Goal: Task Accomplishment & Management: Complete application form

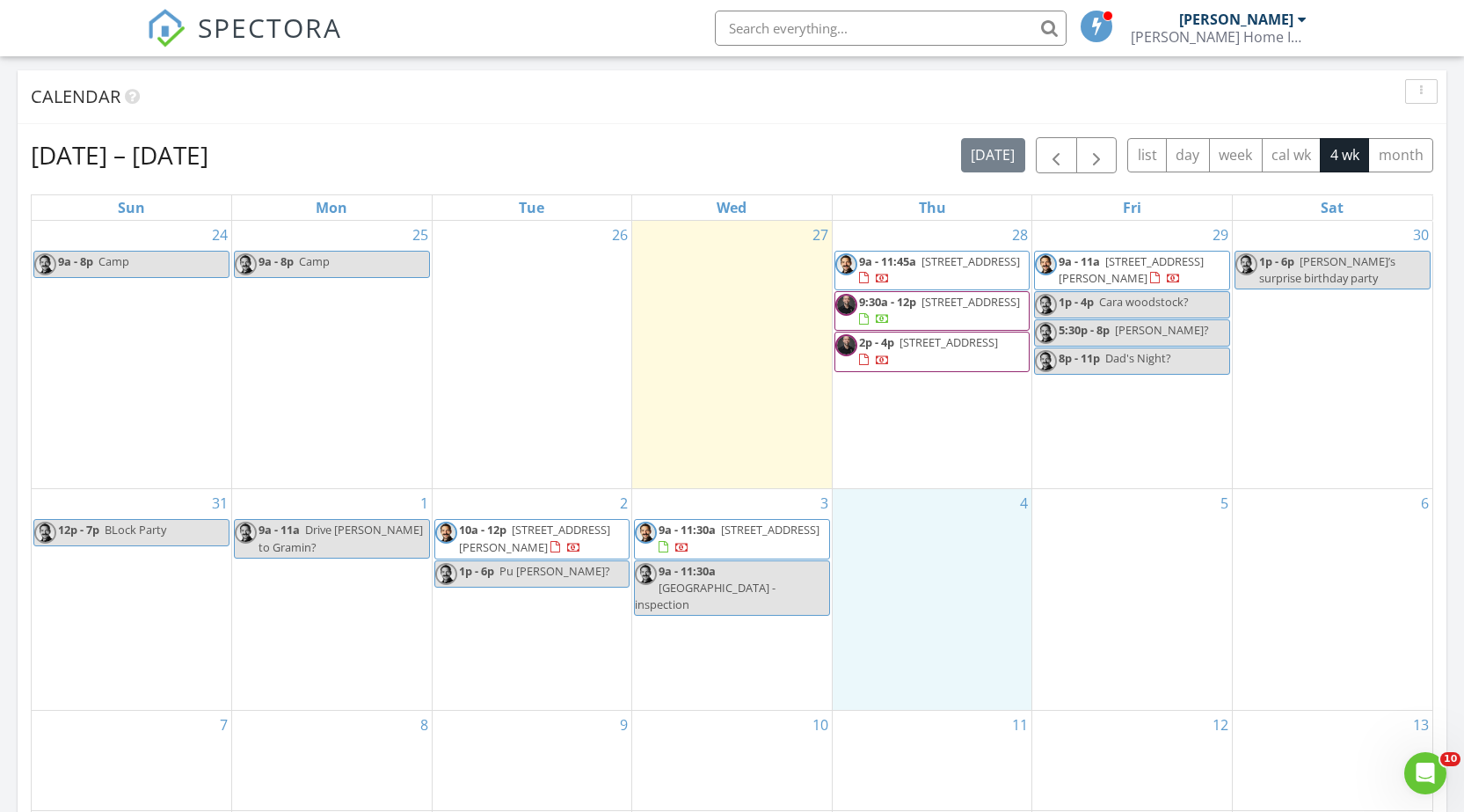
scroll to position [1628, 1492]
click at [526, 618] on div "2 10a - 12p 84 Spring Ave, Troy 12180 1p - 6p Pu Felix?" at bounding box center [532, 599] width 200 height 220
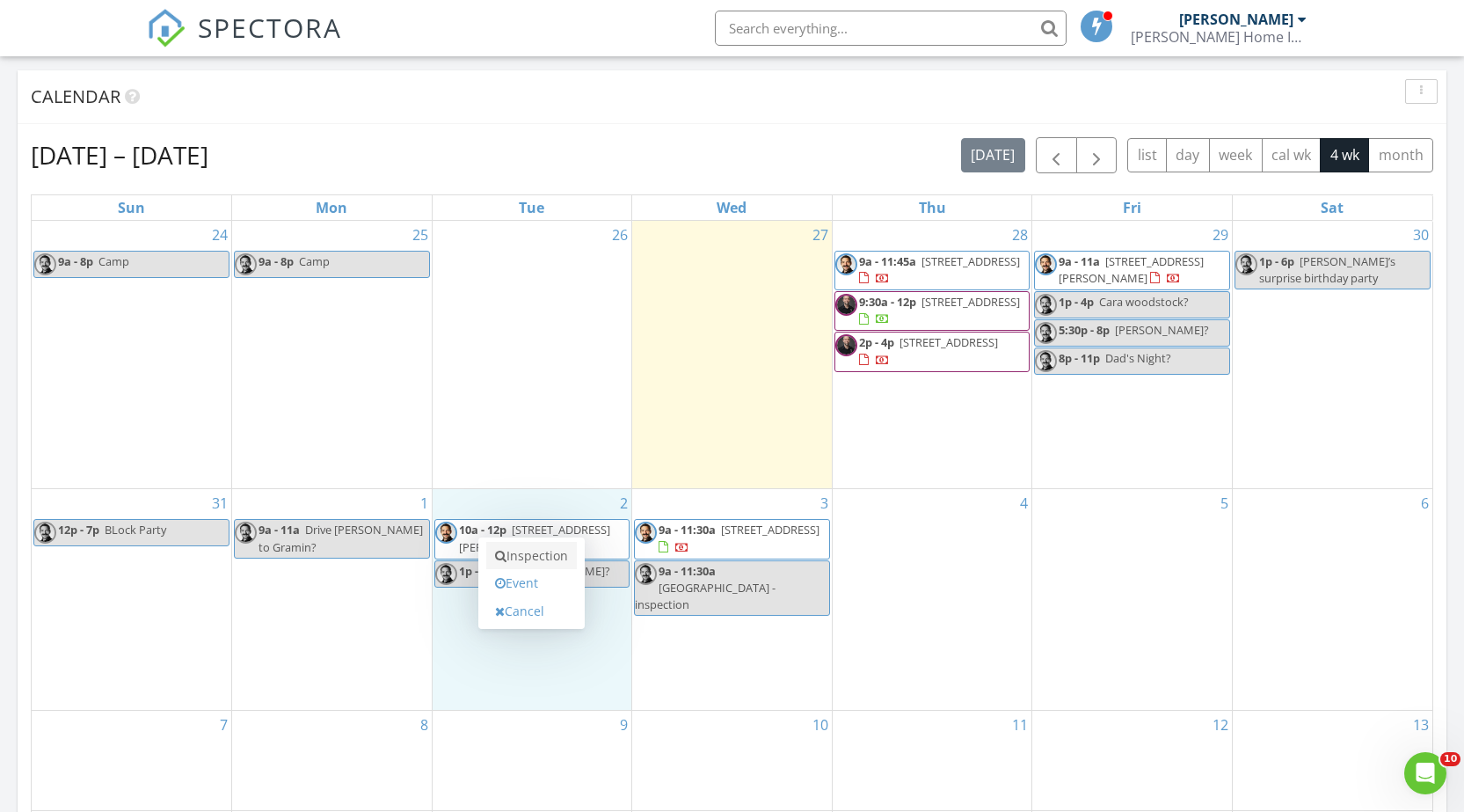
click at [545, 558] on link "Inspection" at bounding box center [531, 555] width 91 height 28
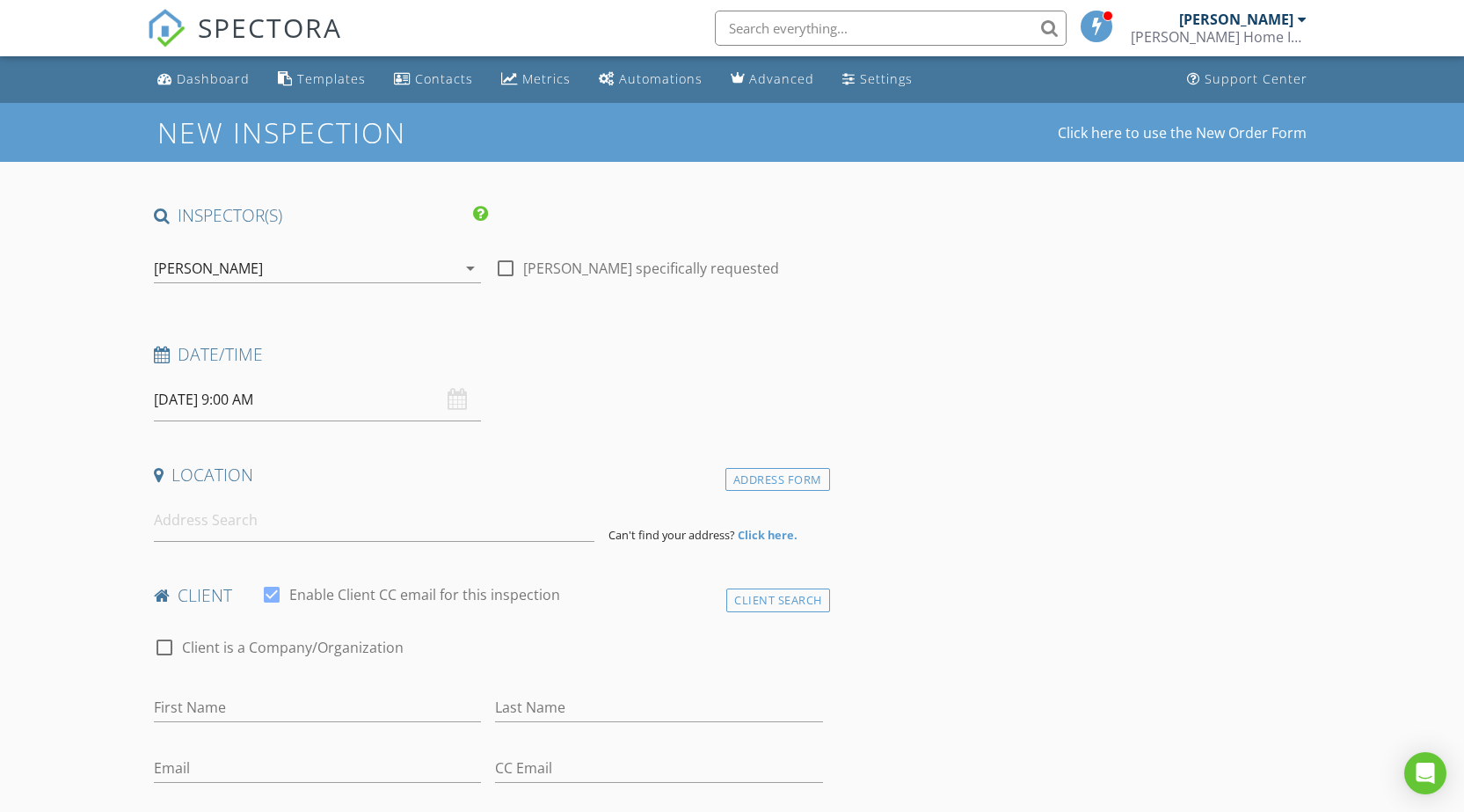
click at [254, 267] on div "[PERSON_NAME]" at bounding box center [305, 268] width 303 height 28
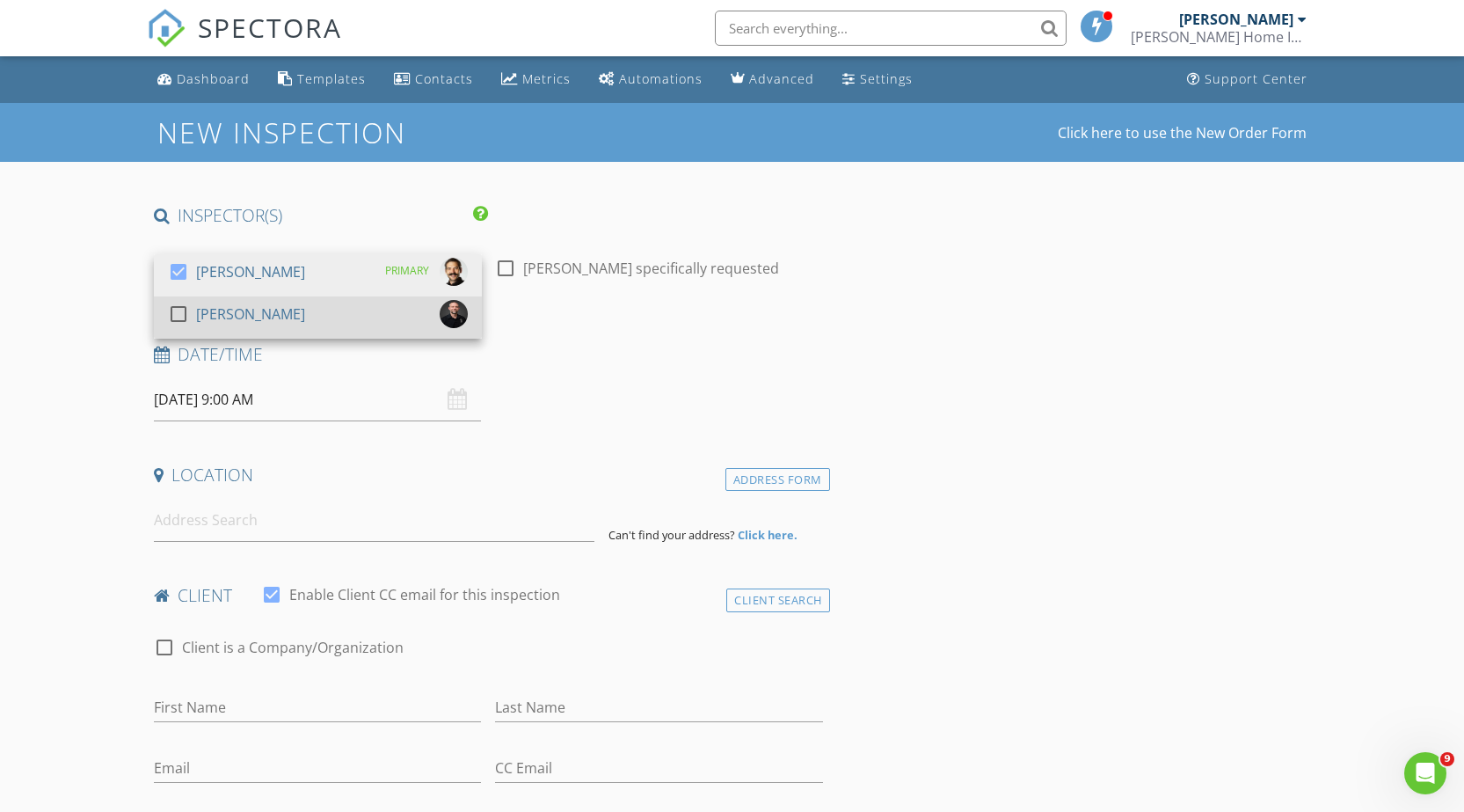
click at [225, 317] on div "[PERSON_NAME]" at bounding box center [250, 313] width 109 height 28
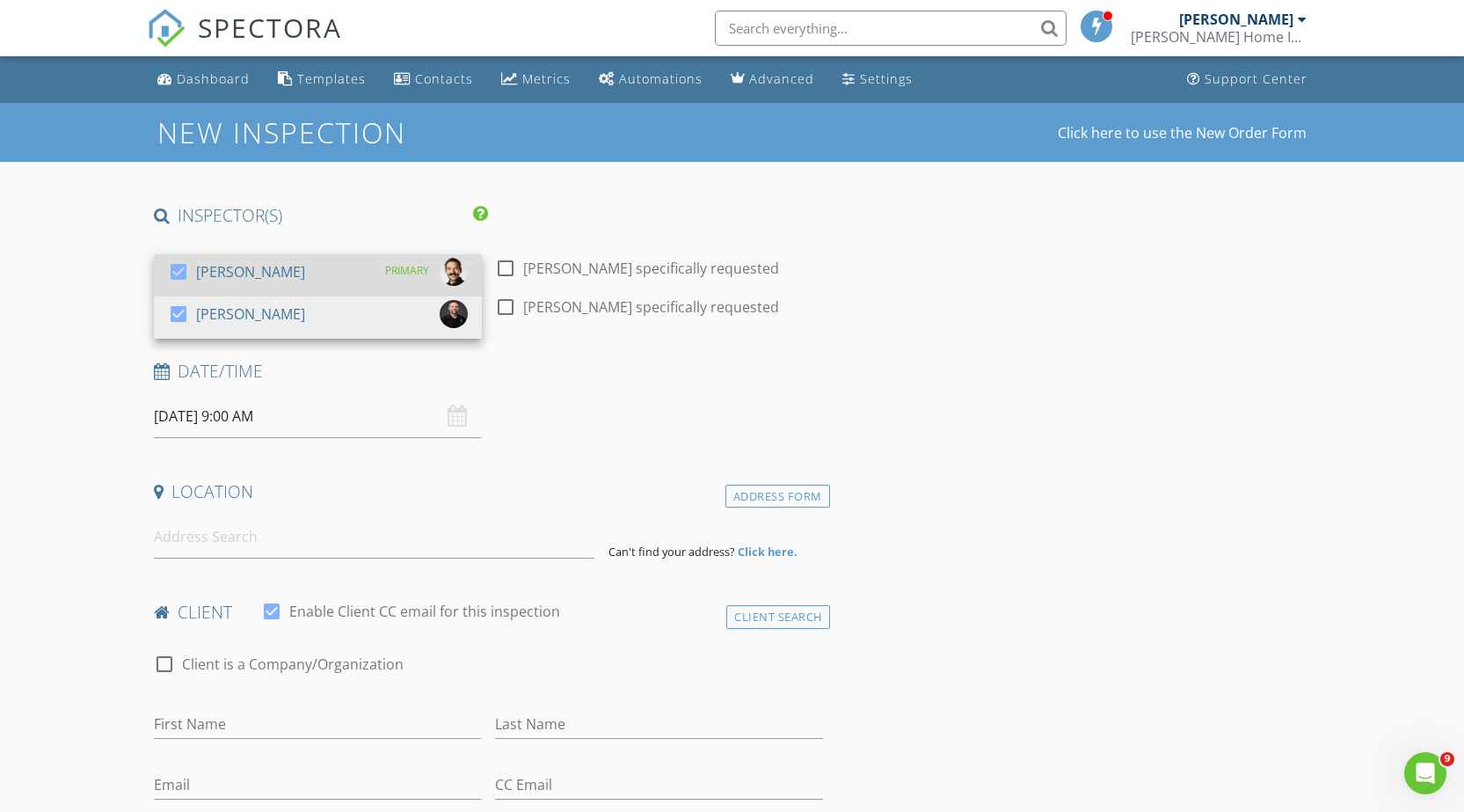
click at [223, 263] on div "[PERSON_NAME]" at bounding box center [250, 272] width 109 height 28
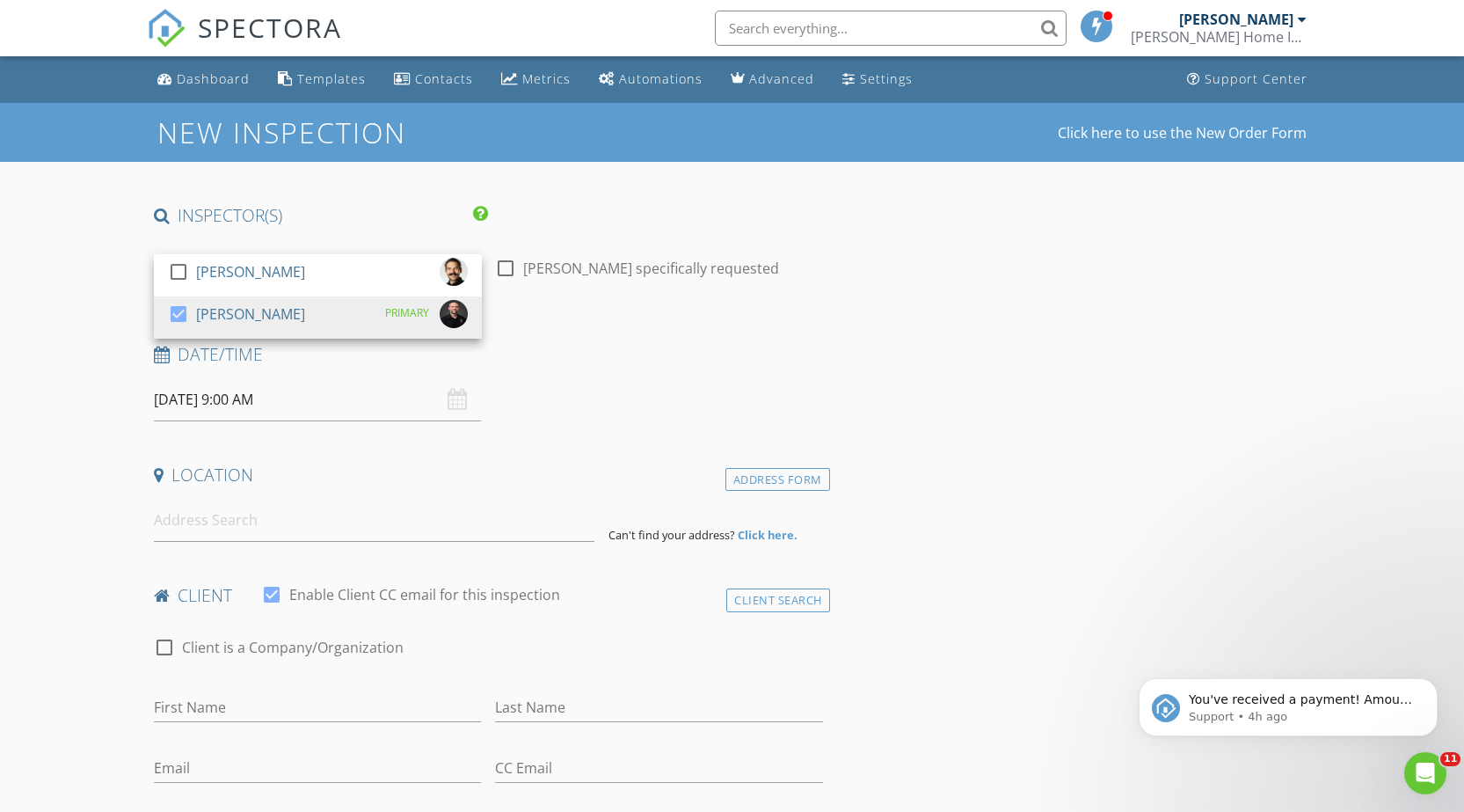
click at [245, 401] on input "[DATE] 9:00 AM" at bounding box center [317, 400] width 328 height 43
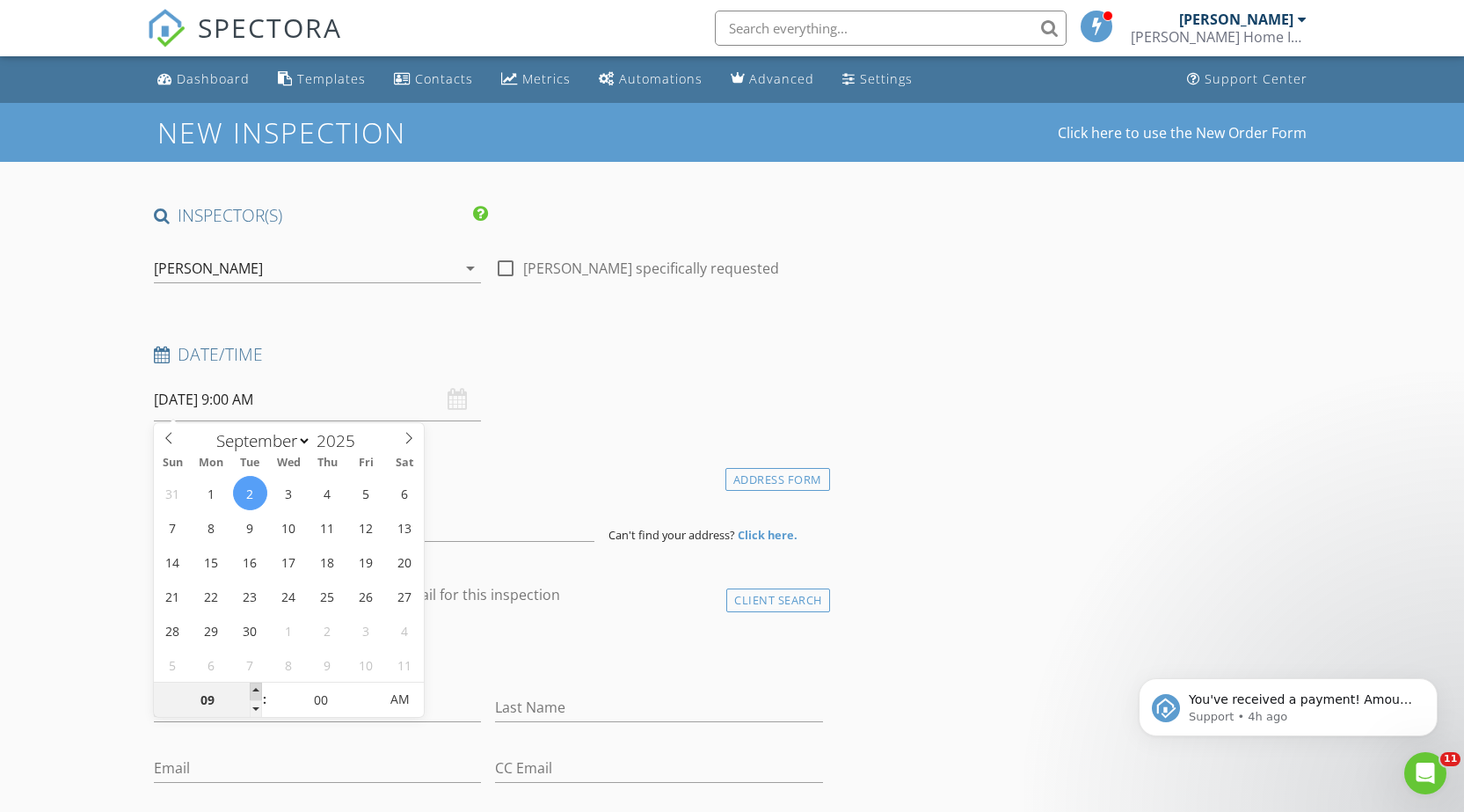
type input "10"
type input "[DATE] 10:00 AM"
click at [254, 689] on span at bounding box center [256, 692] width 13 height 18
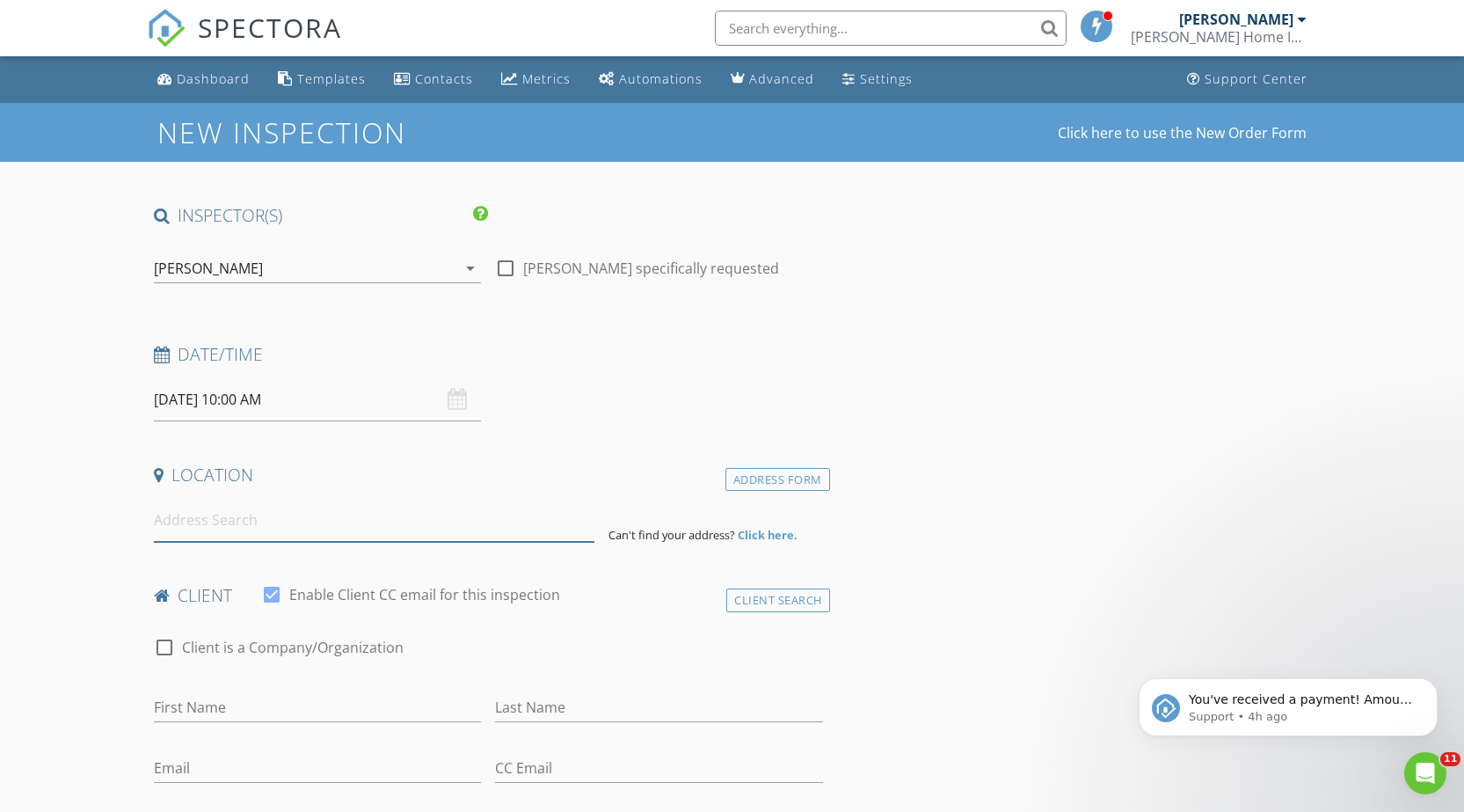
click at [193, 521] on input at bounding box center [374, 521] width 442 height 43
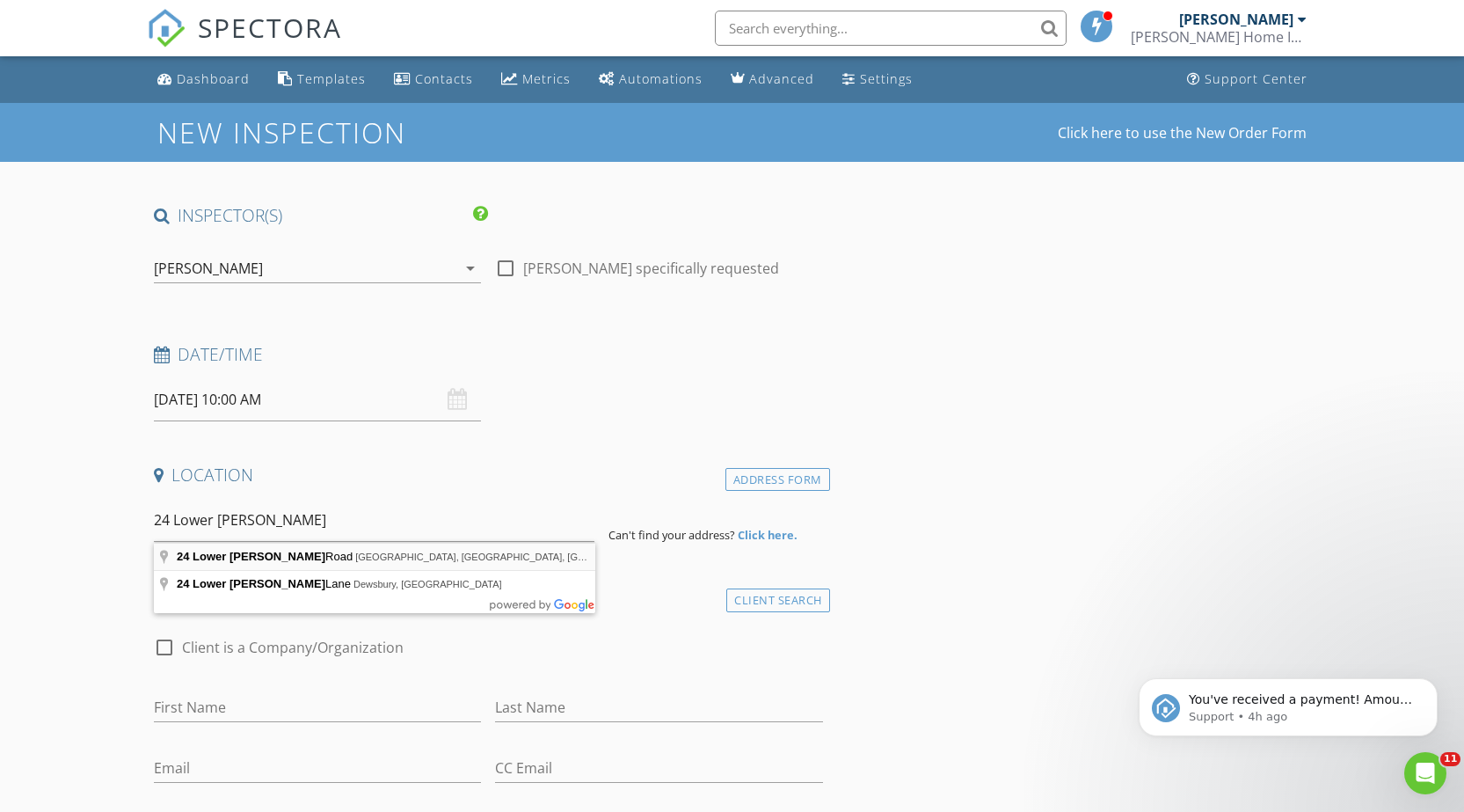
type input "[STREET_ADDRESS][PERSON_NAME]"
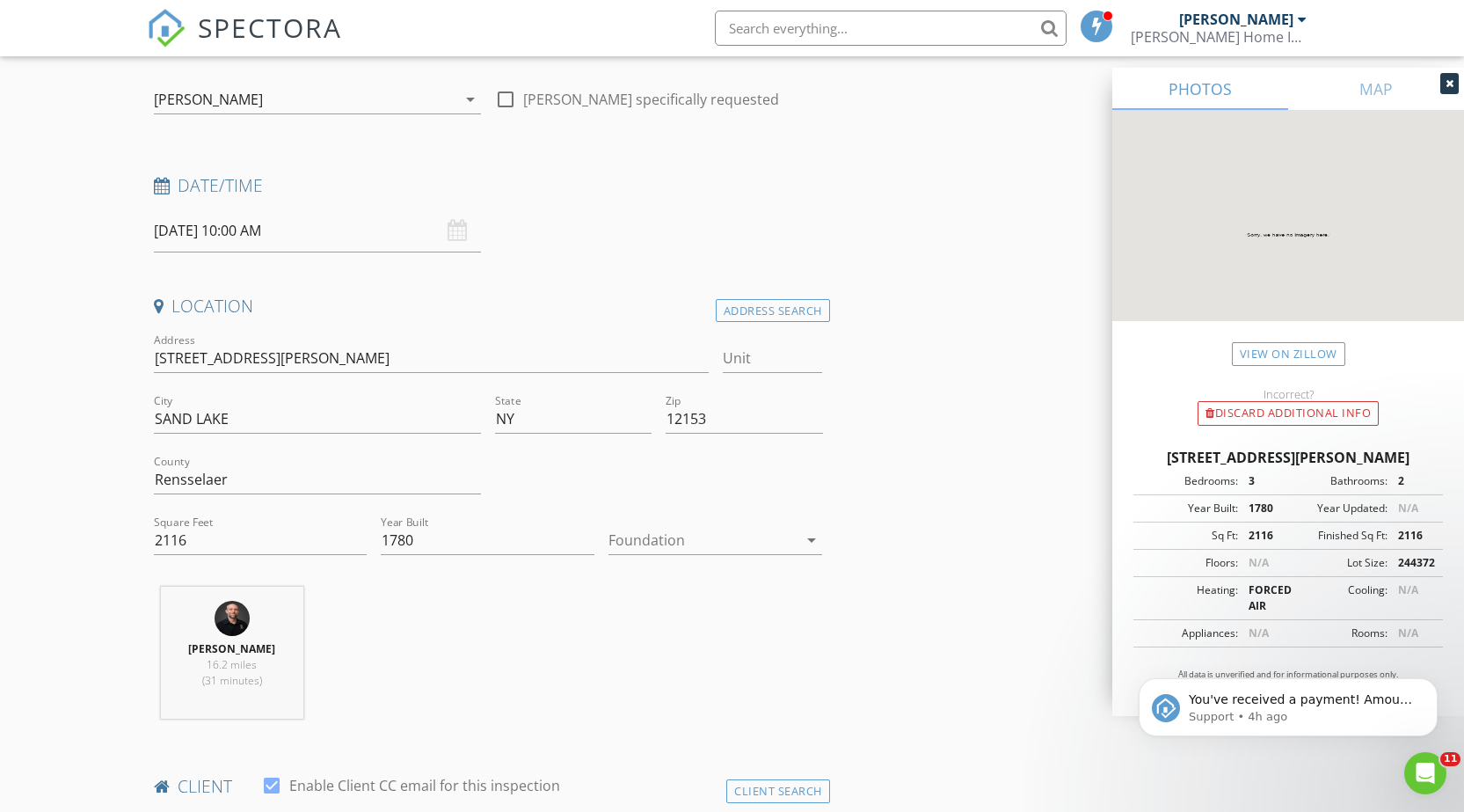
scroll to position [176, 0]
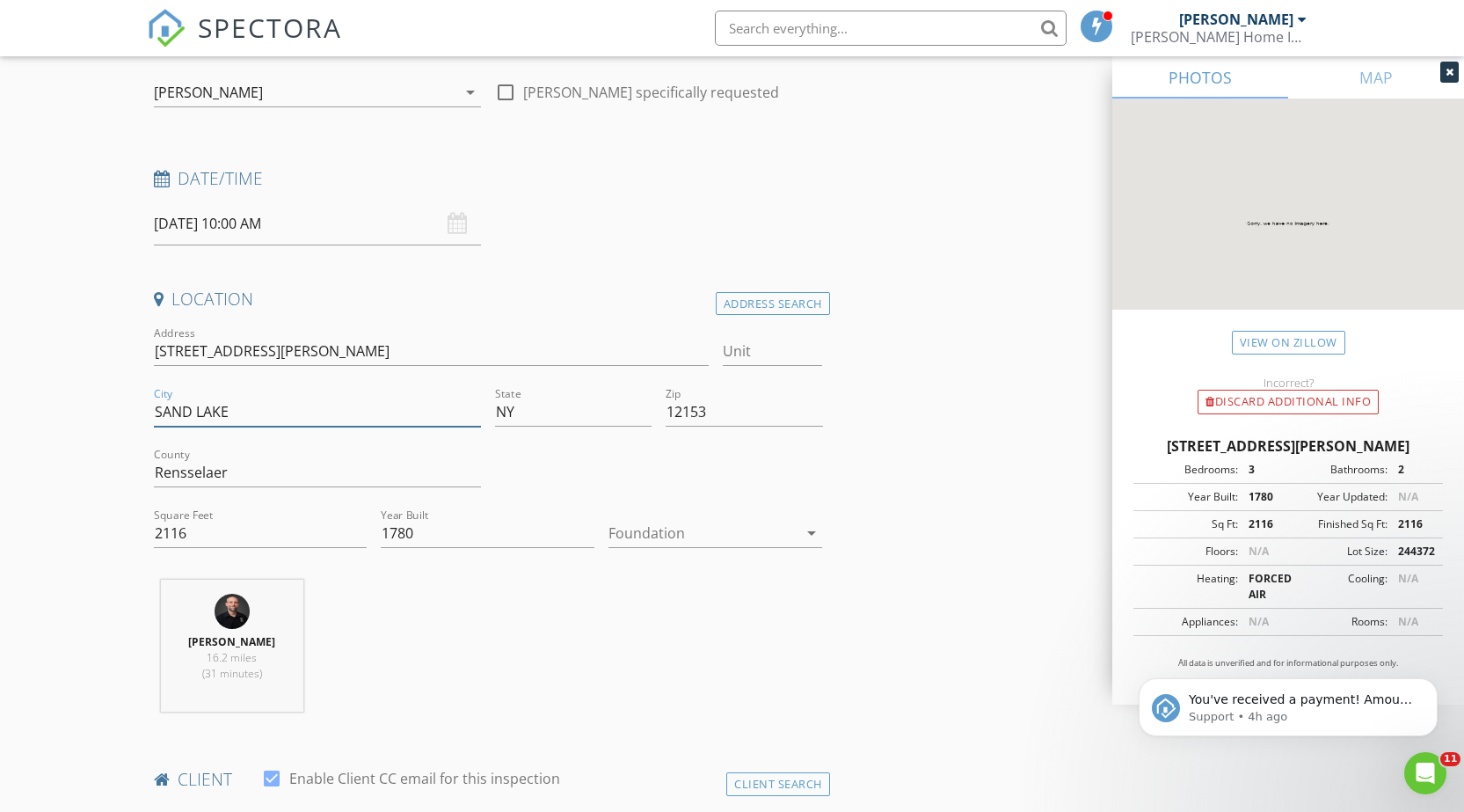
drag, startPoint x: 230, startPoint y: 408, endPoint x: 163, endPoint y: 407, distance: 67.0
click at [163, 407] on input "SAND LAKE" at bounding box center [317, 412] width 328 height 29
type input "[GEOGRAPHIC_DATA]"
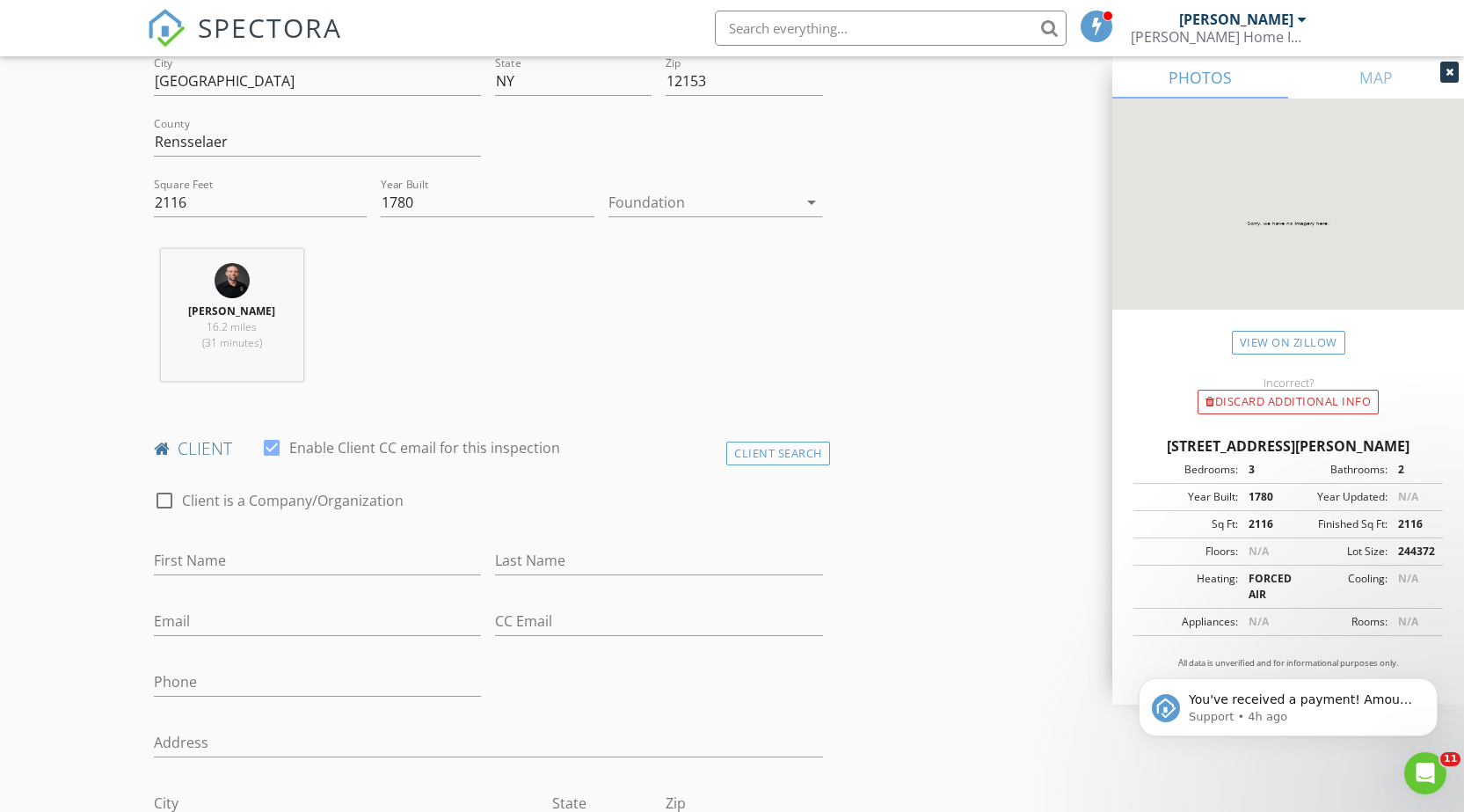
scroll to position [616, 0]
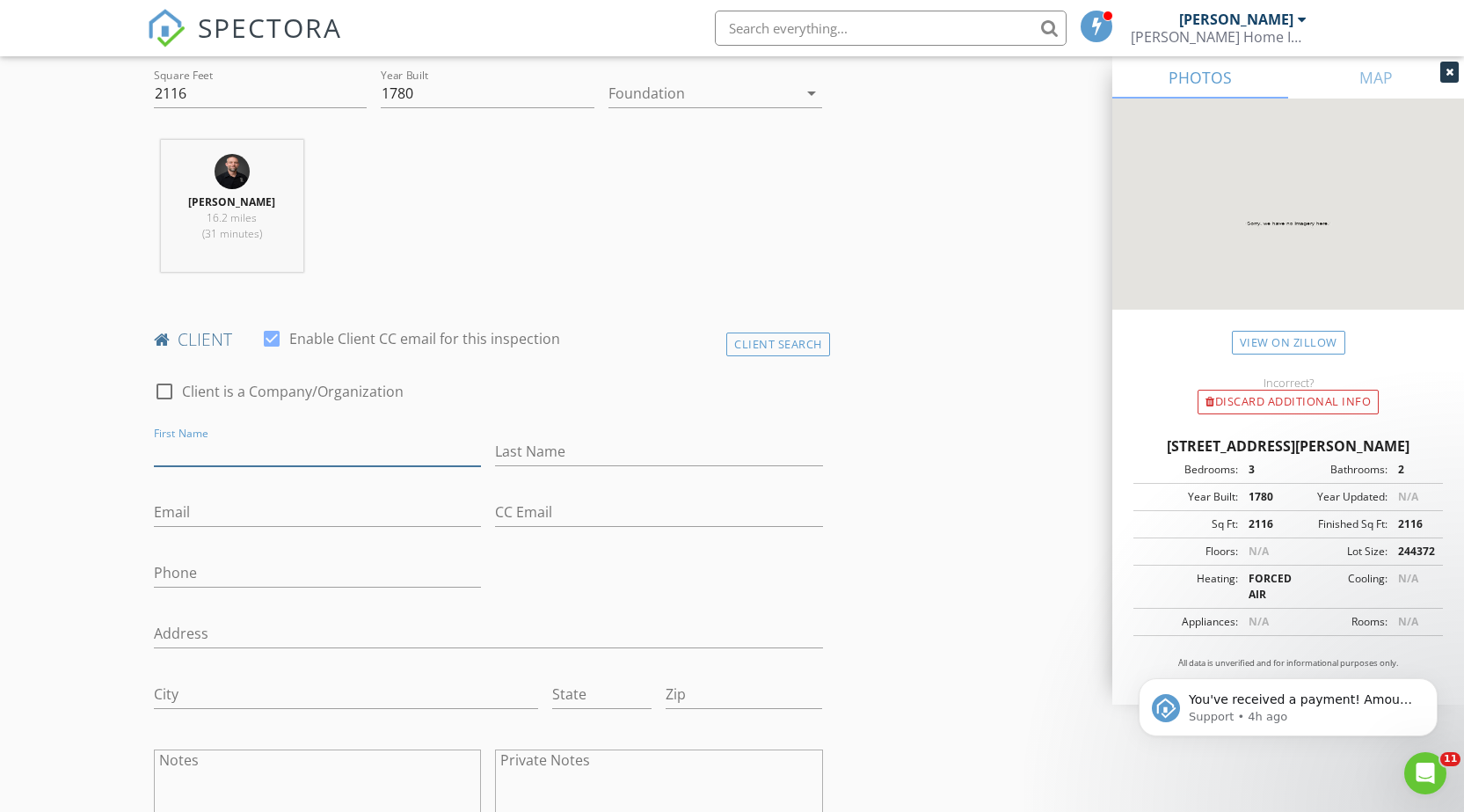
click at [192, 452] on input "First Name" at bounding box center [317, 451] width 328 height 29
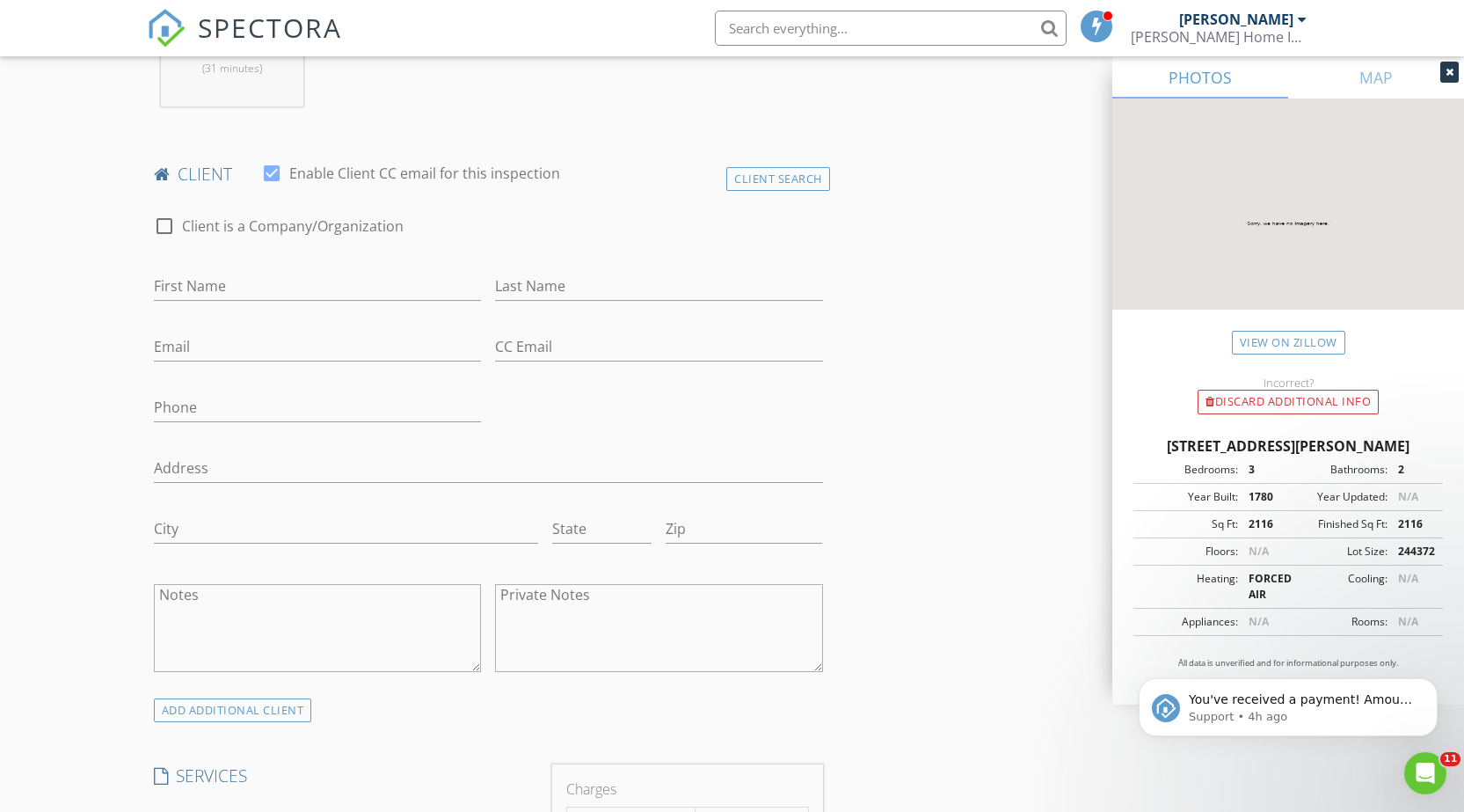
scroll to position [1056, 0]
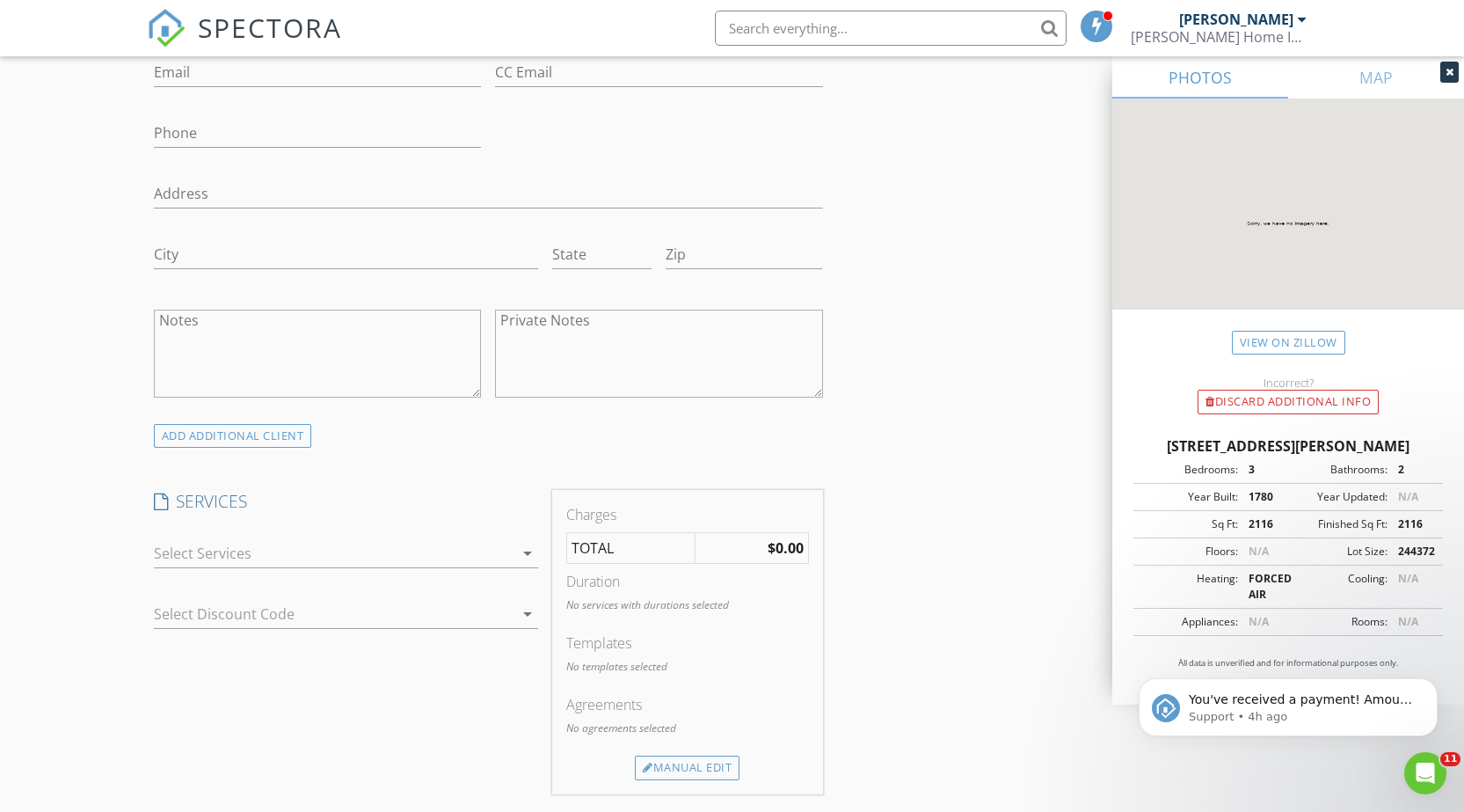
click at [227, 555] on div at bounding box center [334, 553] width 360 height 28
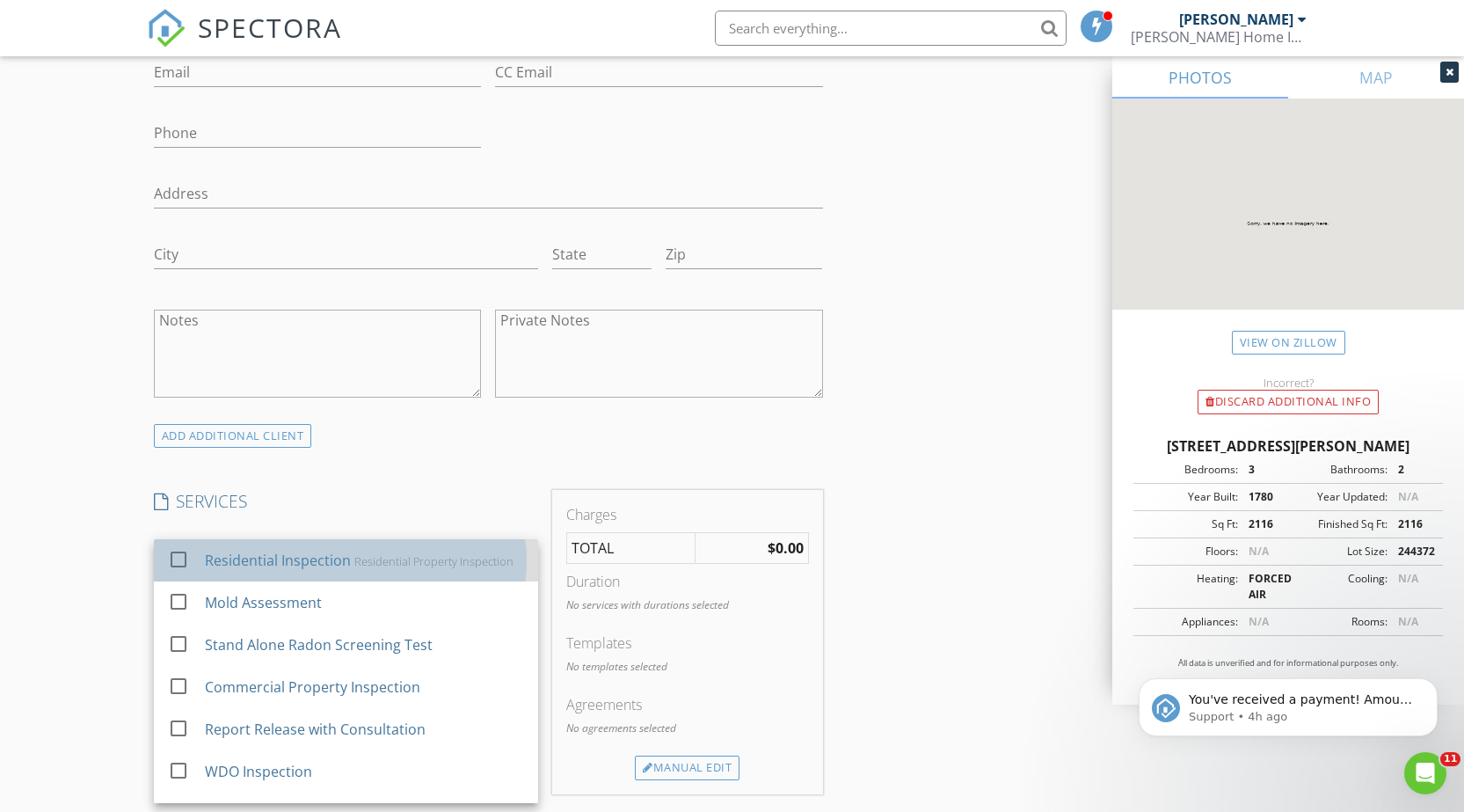
click at [227, 558] on div "Residential Inspection" at bounding box center [277, 559] width 146 height 21
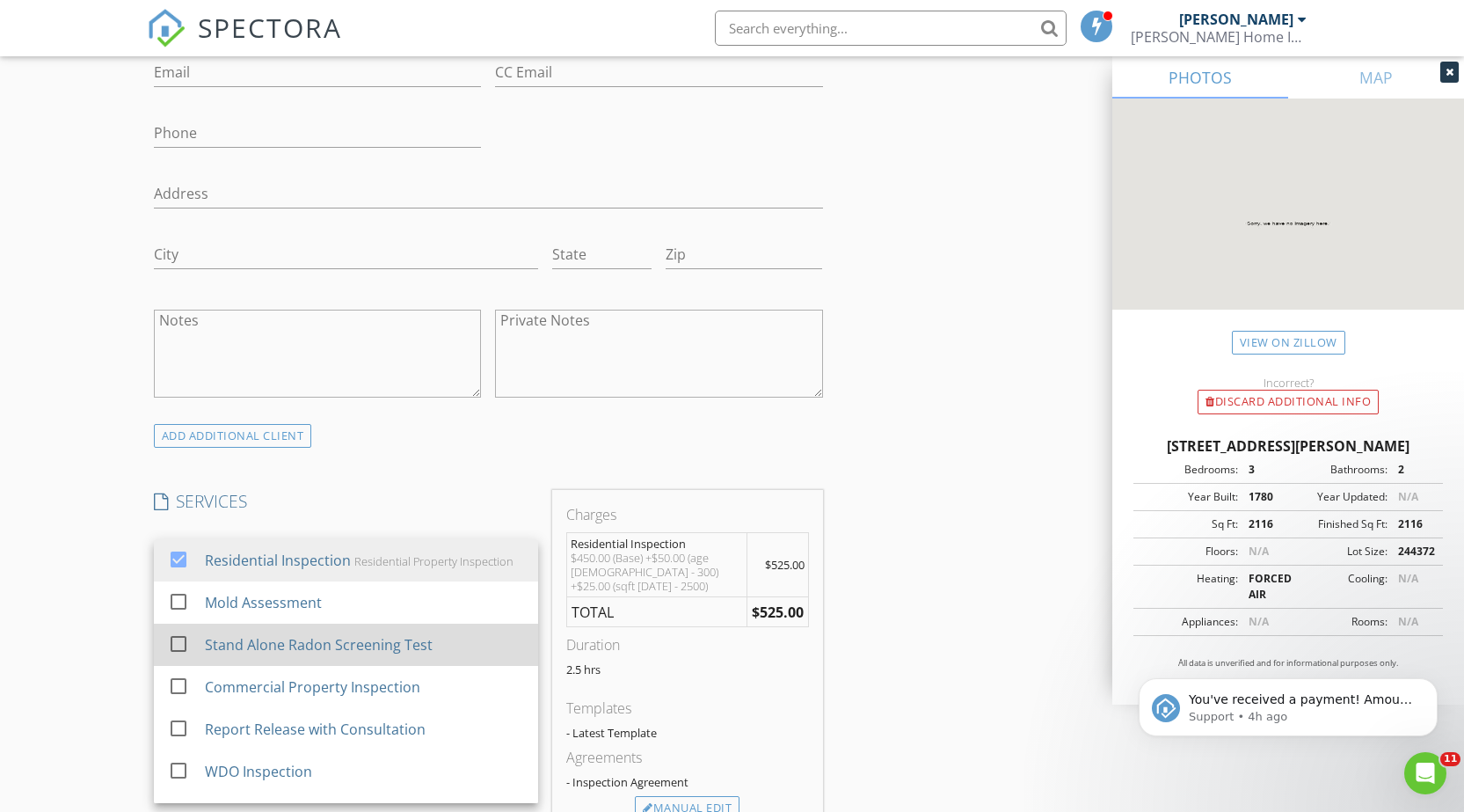
click at [175, 643] on div at bounding box center [178, 643] width 30 height 30
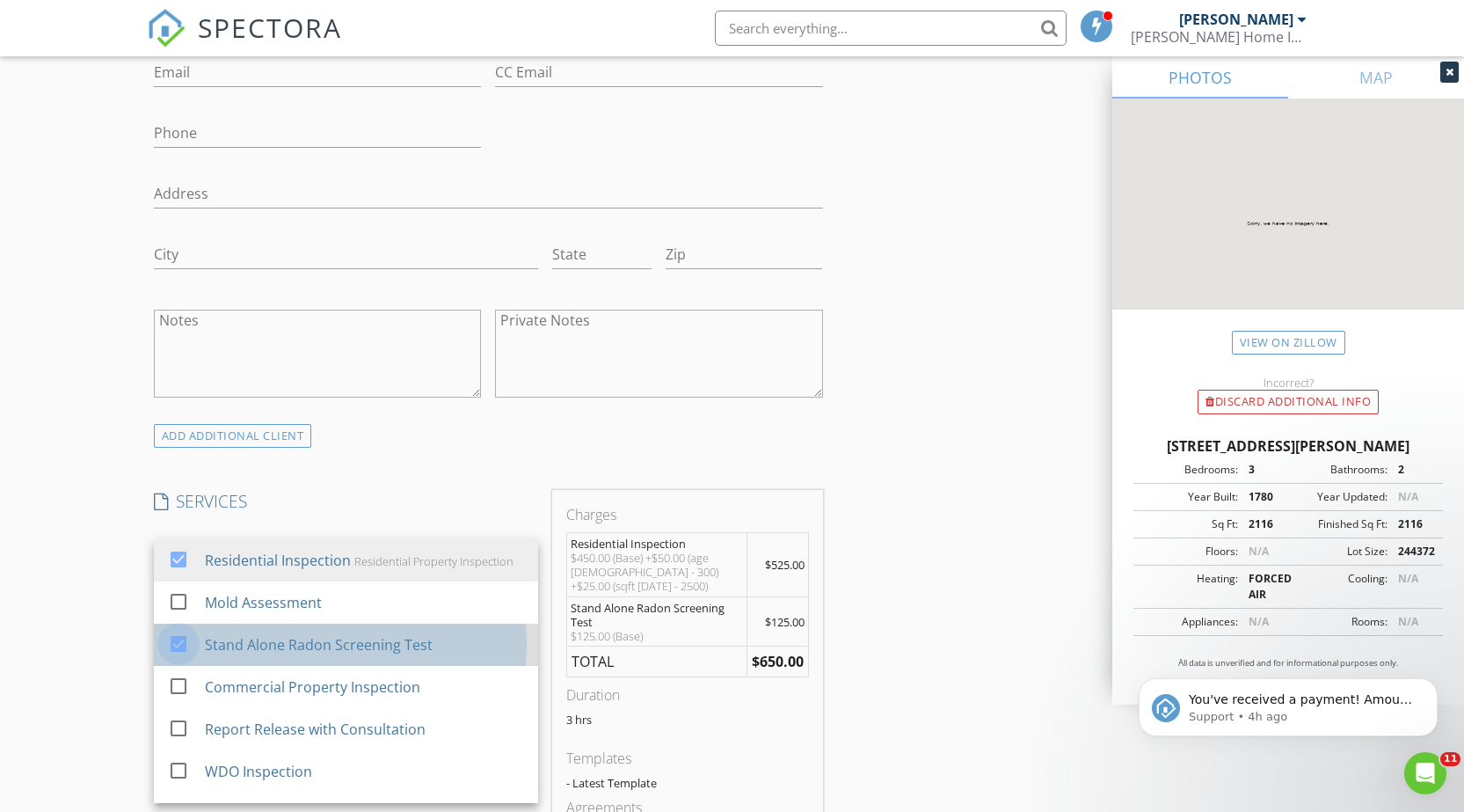
click at [176, 642] on div at bounding box center [178, 643] width 30 height 30
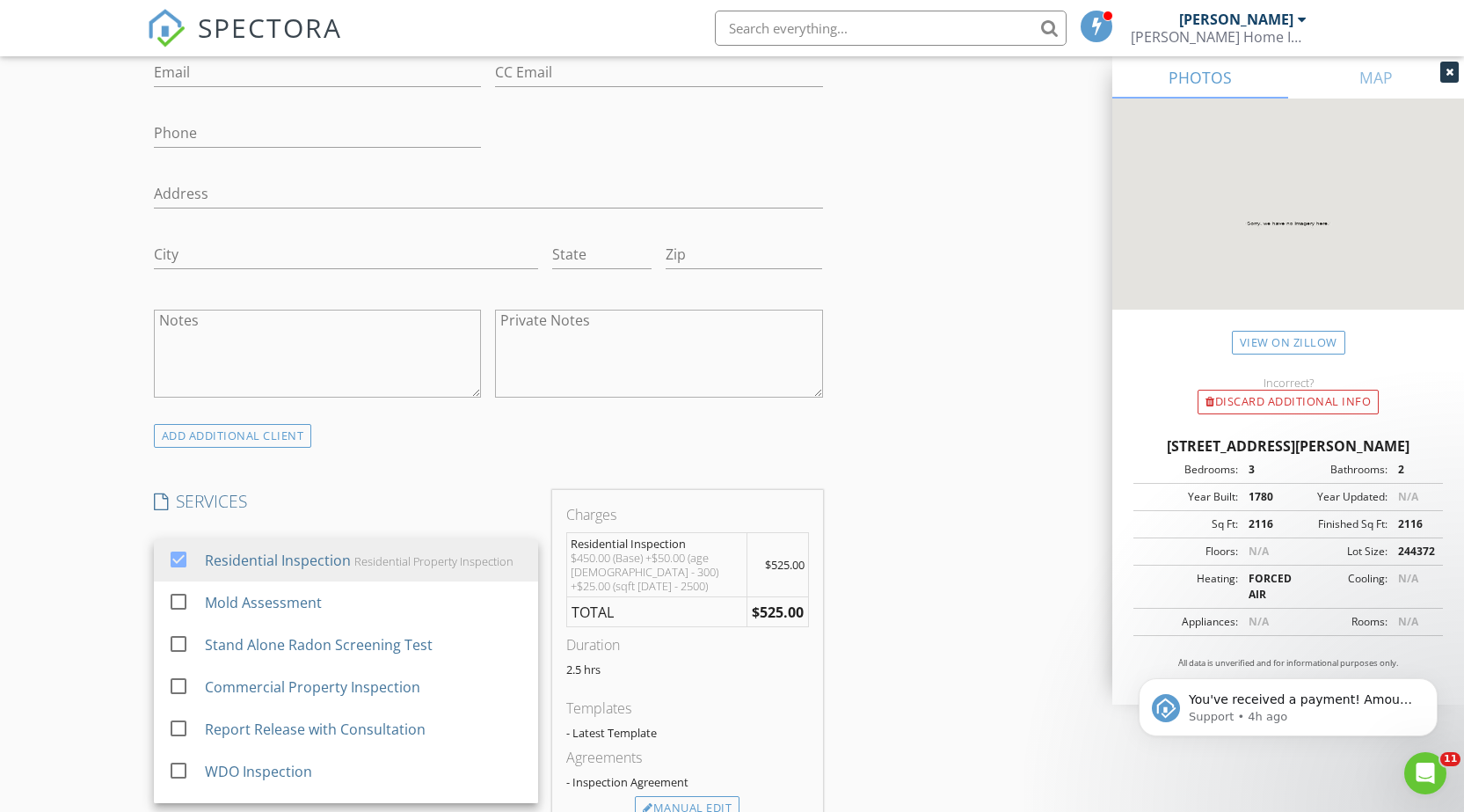
click at [82, 594] on div "New Inspection Click here to use the New Order Form INSPECTOR(S) check_box_outl…" at bounding box center [732, 634] width 1464 height 3172
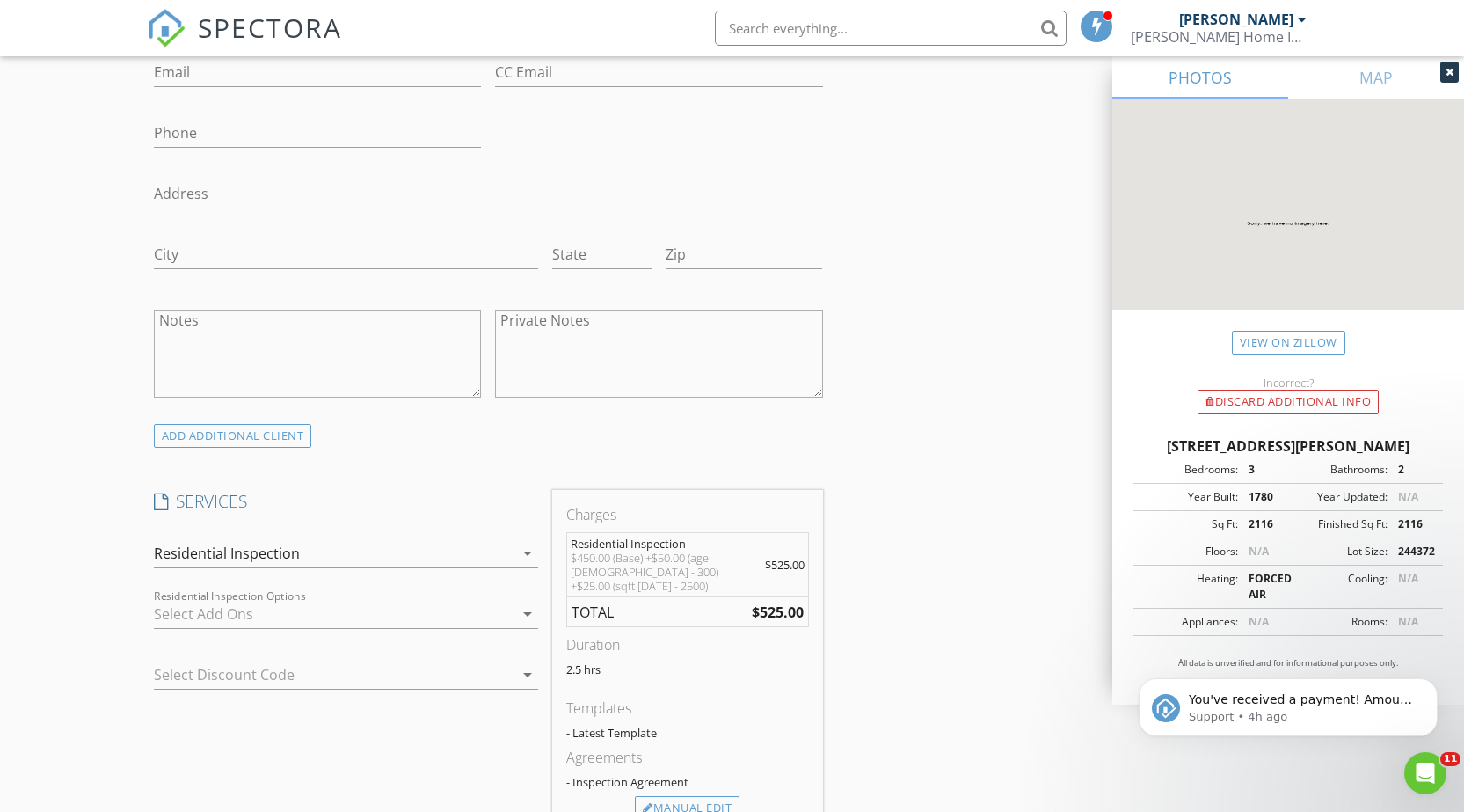
click at [228, 620] on div at bounding box center [334, 613] width 360 height 28
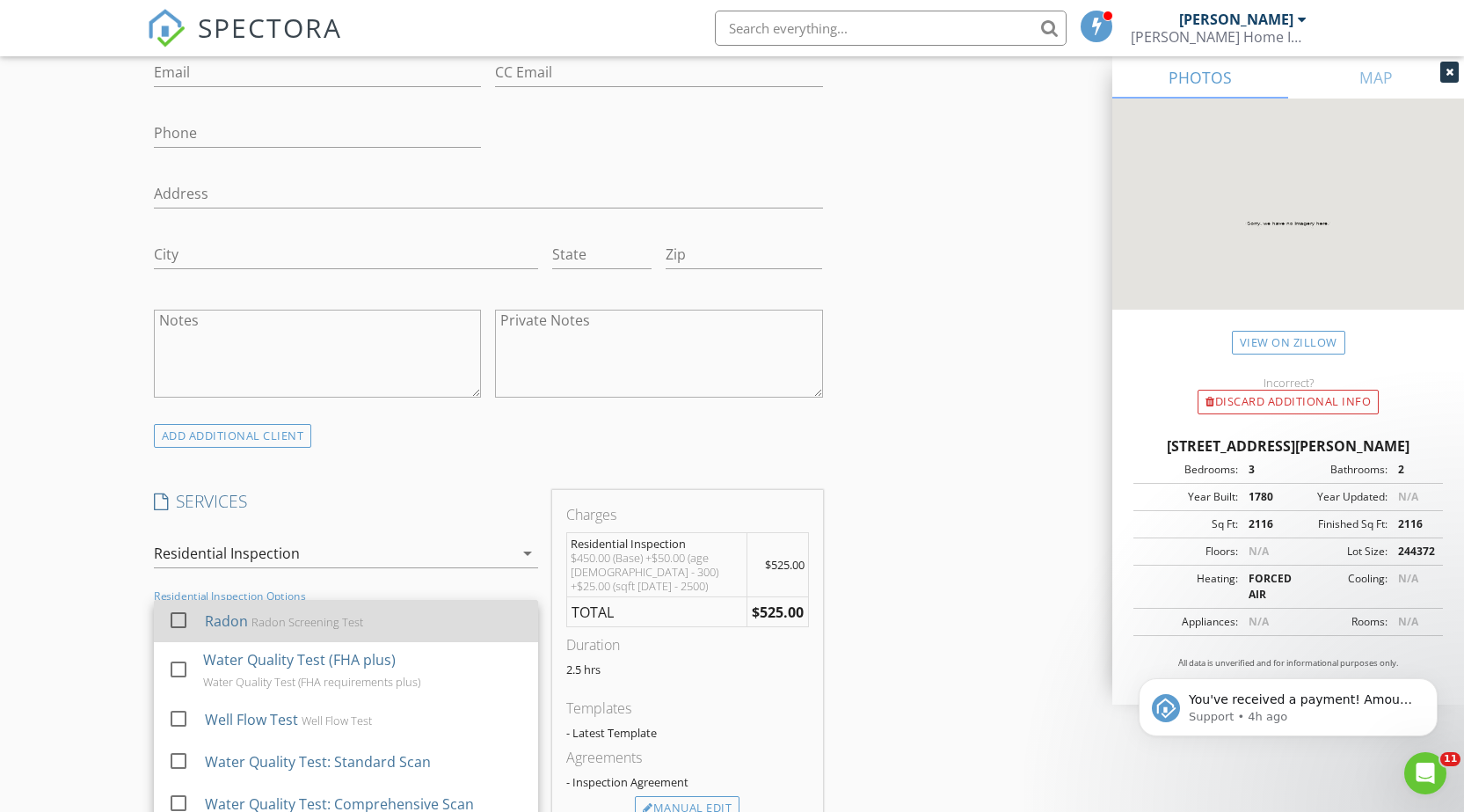
click at [221, 625] on div "Radon" at bounding box center [226, 620] width 43 height 21
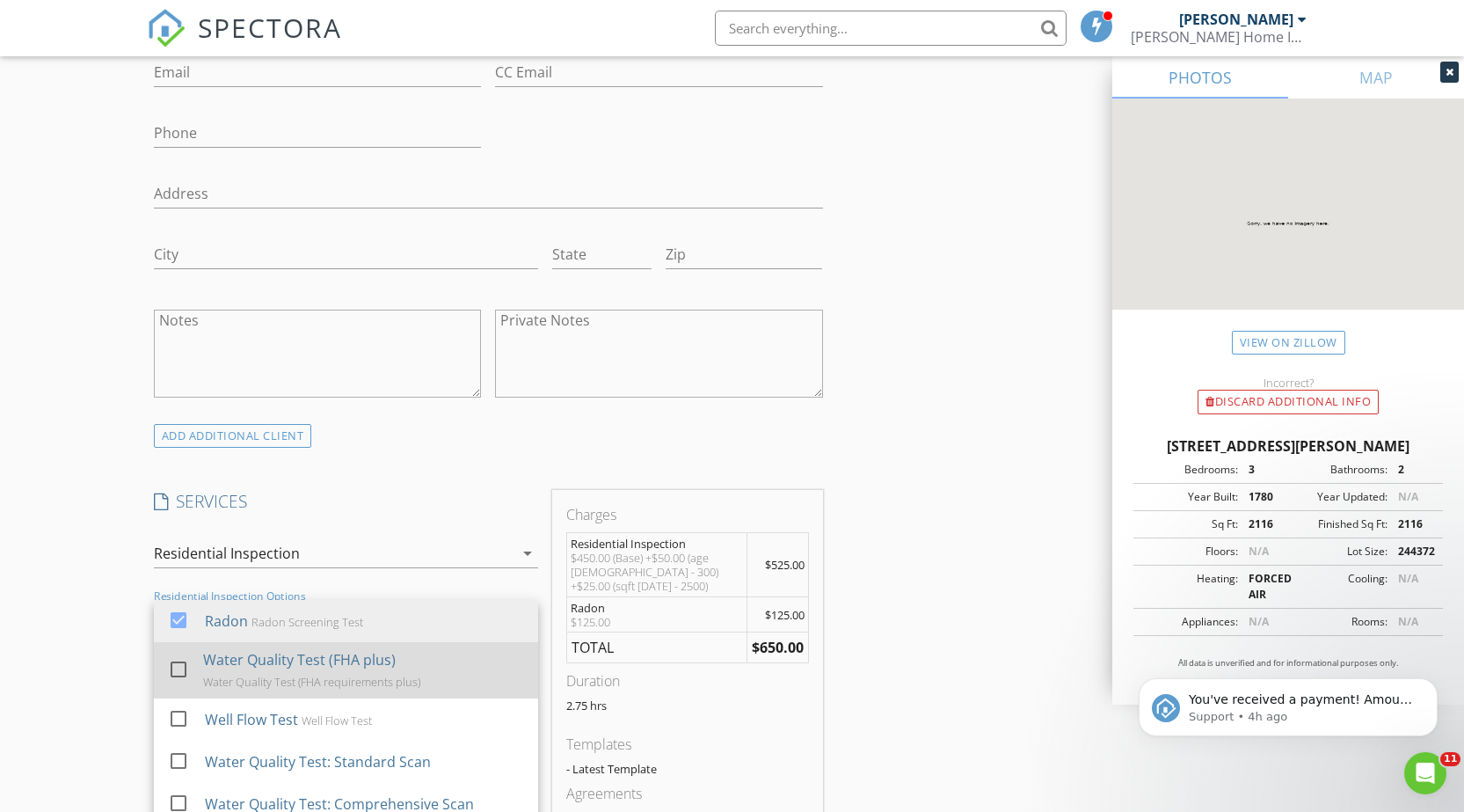
click at [219, 654] on div "Water Quality Test (FHA plus)" at bounding box center [299, 659] width 192 height 21
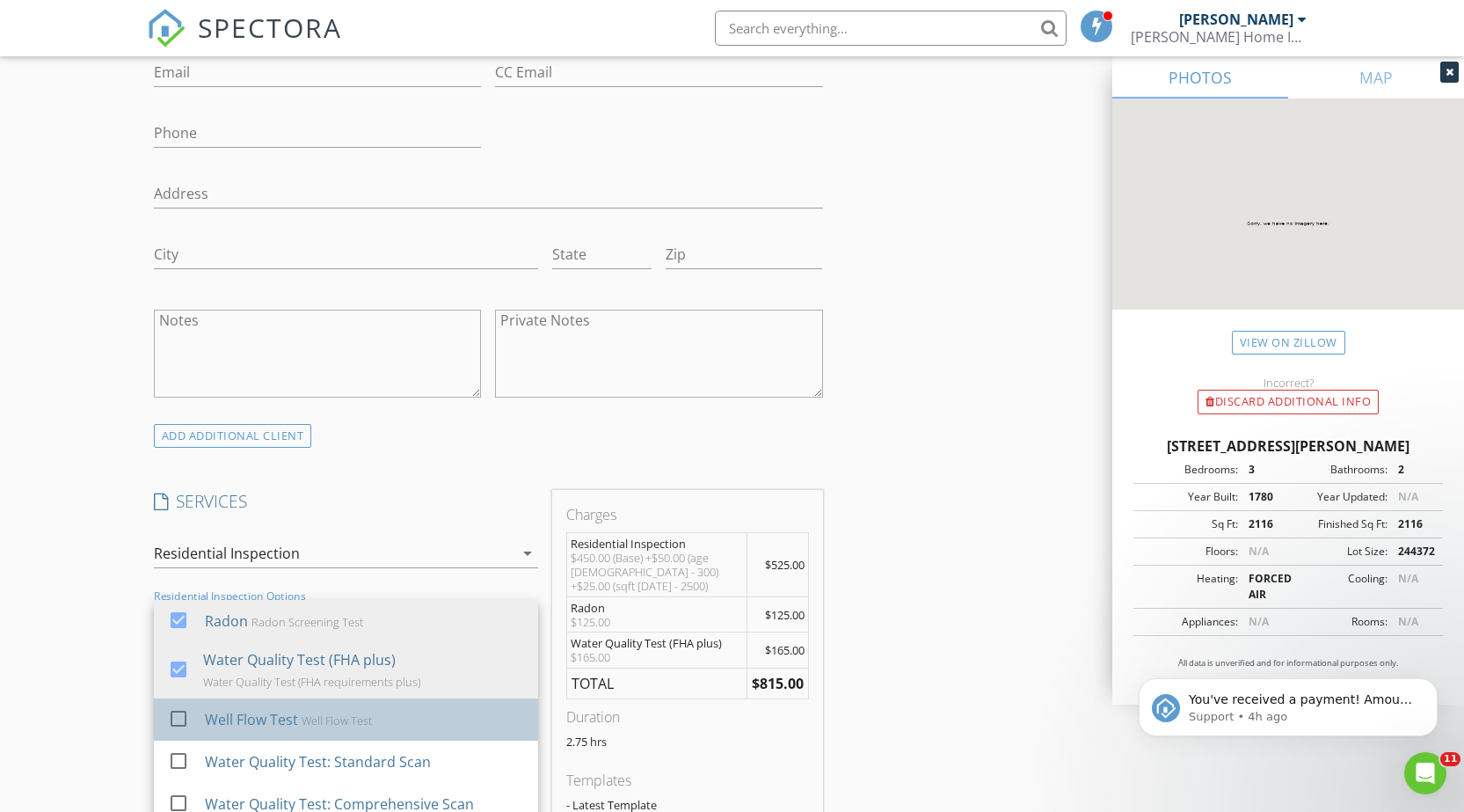
click at [226, 732] on div "Well Flow Test Well Flow Test" at bounding box center [363, 718] width 319 height 35
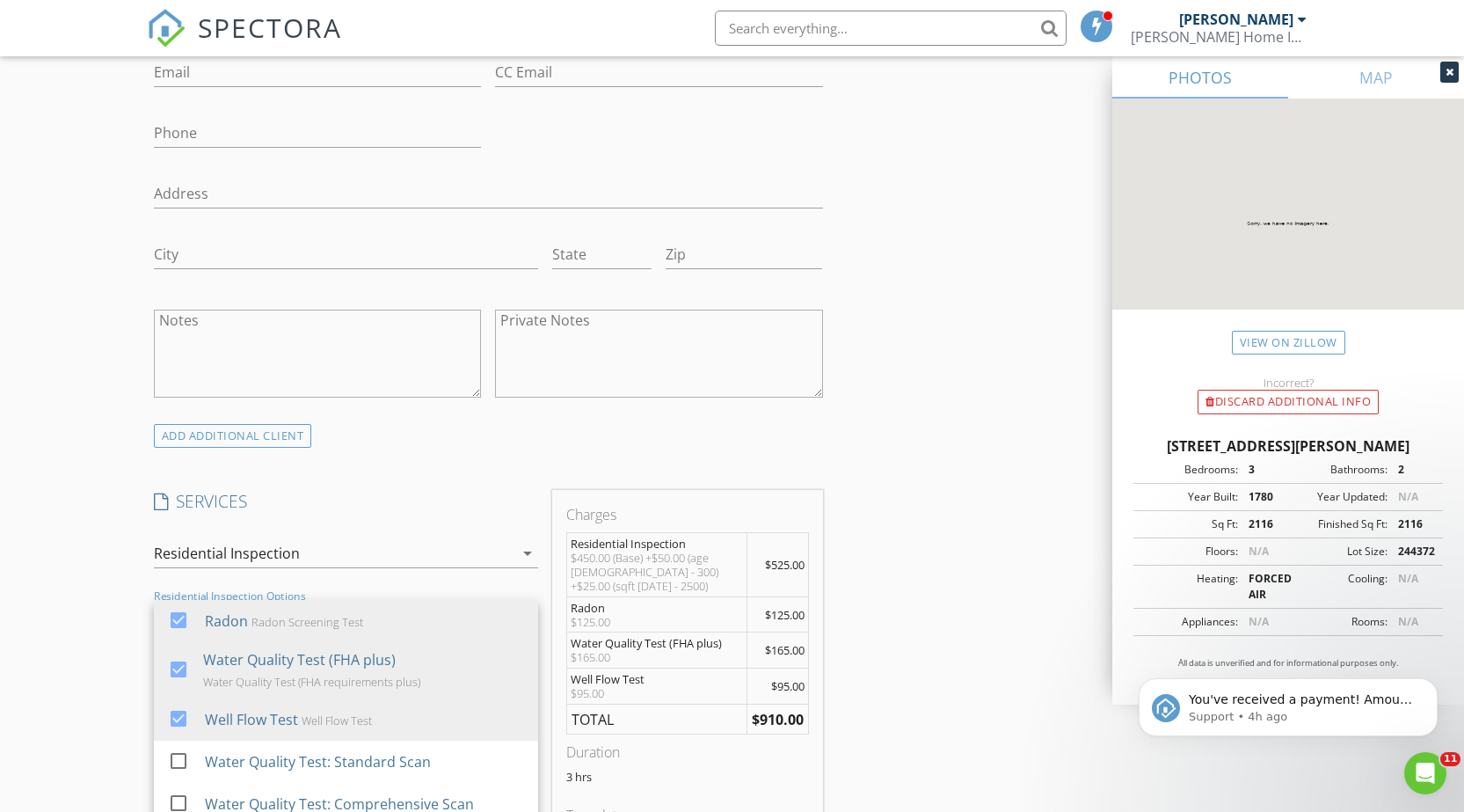
click at [124, 652] on div "New Inspection Click here to use the New Order Form INSPECTOR(S) check_box_outl…" at bounding box center [732, 687] width 1464 height 3279
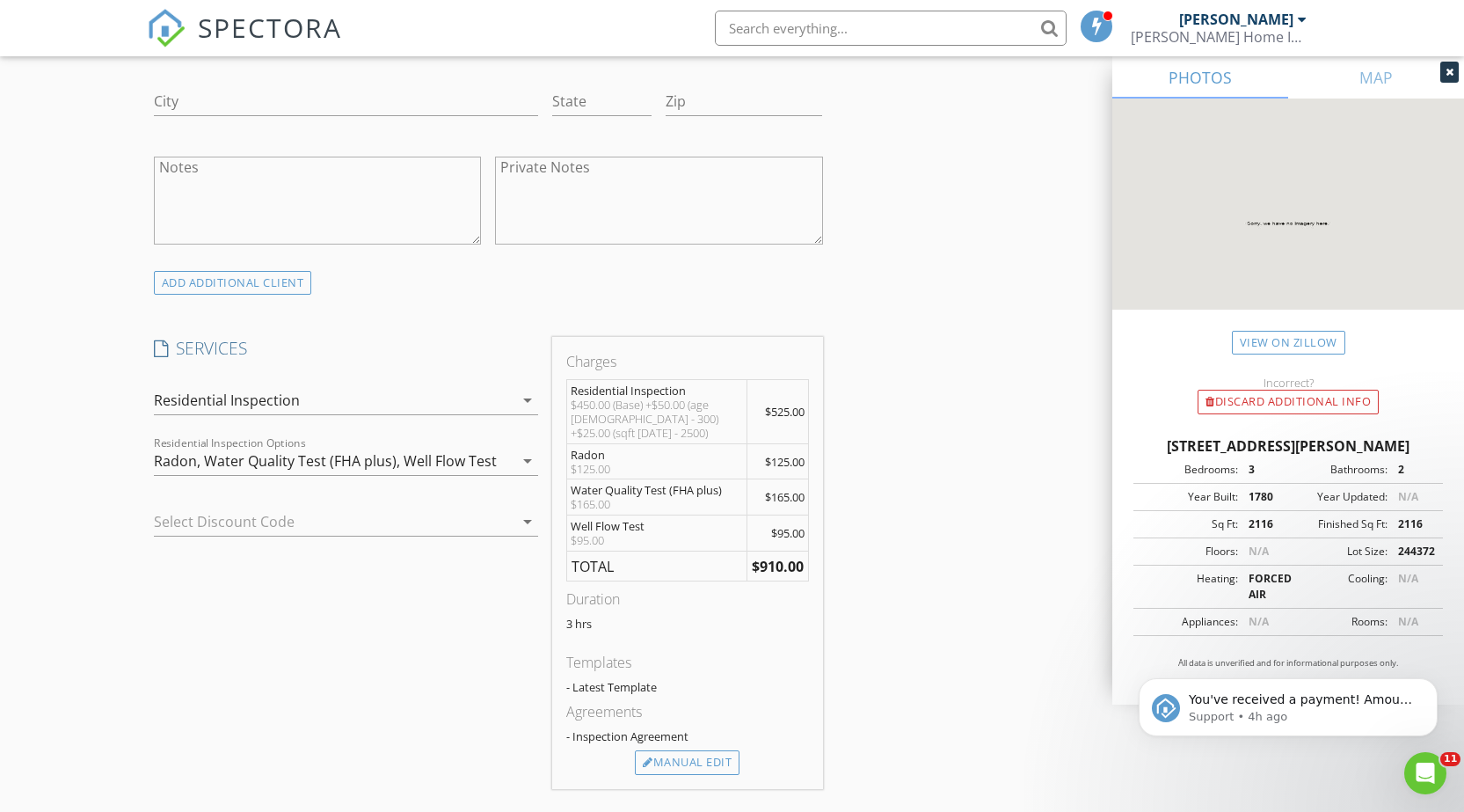
scroll to position [1231, 0]
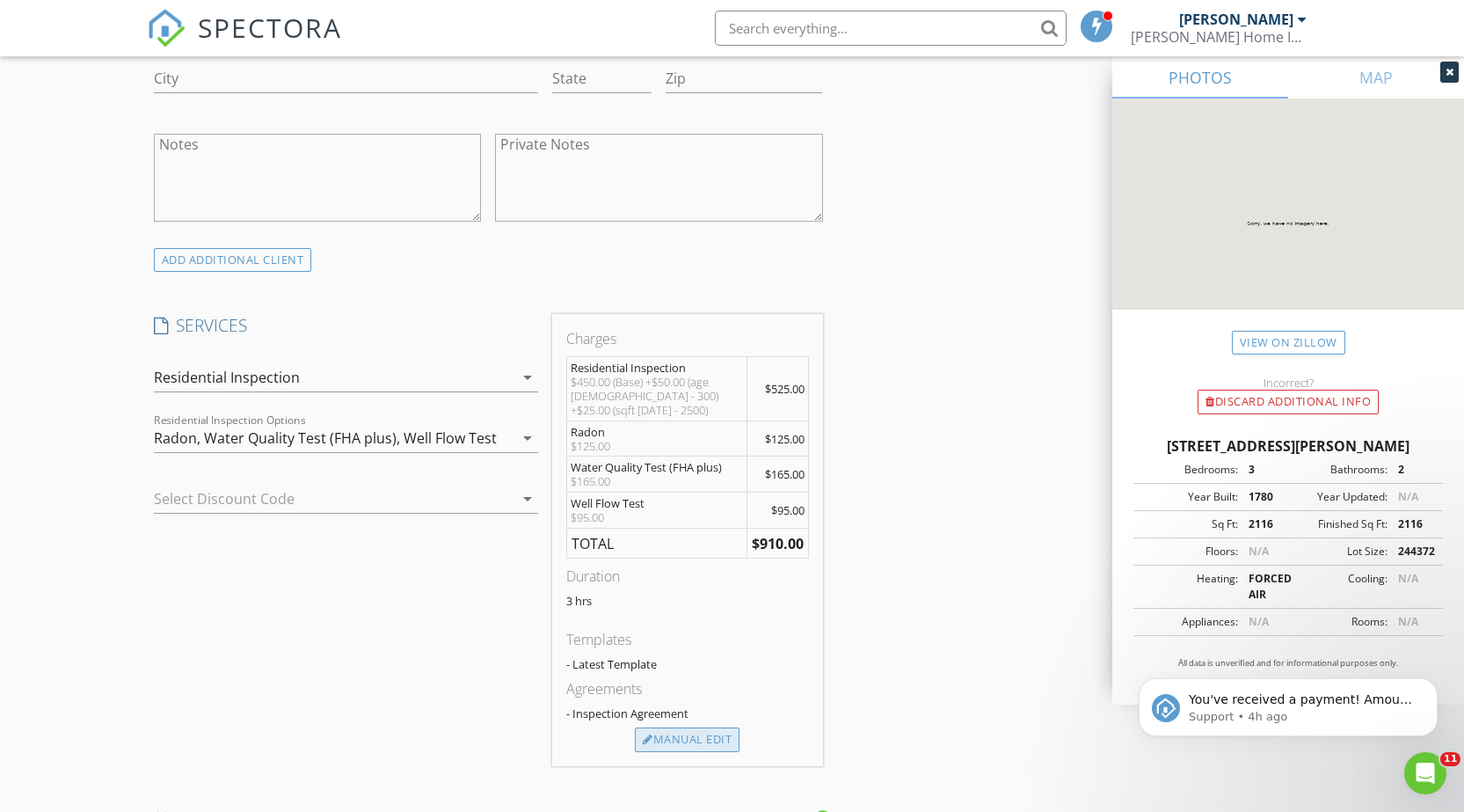
click at [717, 727] on div "Manual Edit" at bounding box center [687, 739] width 104 height 24
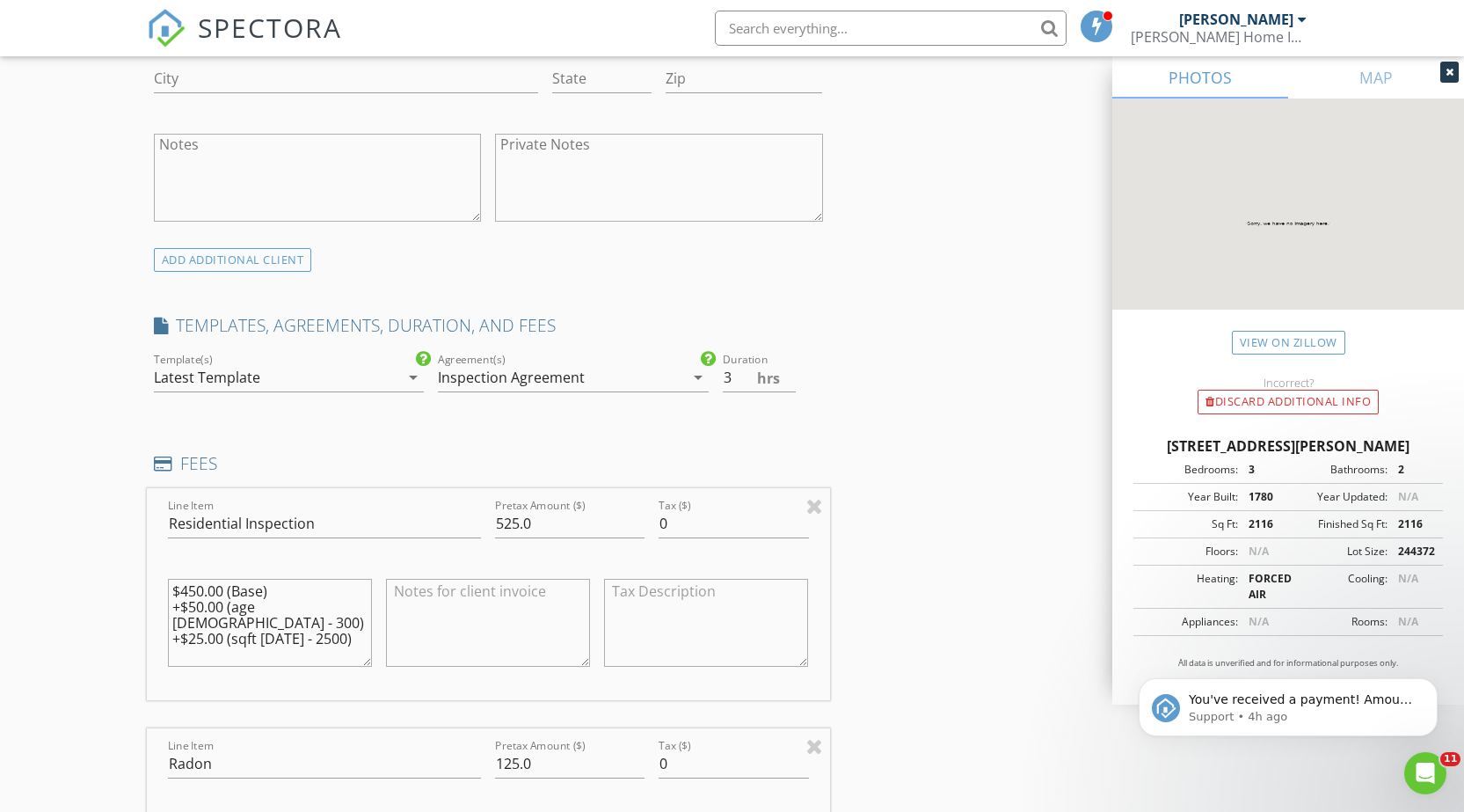
drag, startPoint x: 336, startPoint y: 626, endPoint x: 152, endPoint y: 608, distance: 184.9
click at [152, 608] on div "Line Item Residential Inspection Pretax Amount ($) 525.0 Tax ($) 0 $450.00 (Bas…" at bounding box center [488, 594] width 683 height 212
click at [239, 591] on textarea "$450.00 (Base)" at bounding box center [270, 623] width 204 height 88
click at [188, 592] on textarea "$450.00 (Base)" at bounding box center [270, 623] width 204 height 88
type textarea "$475.00 (Base)"
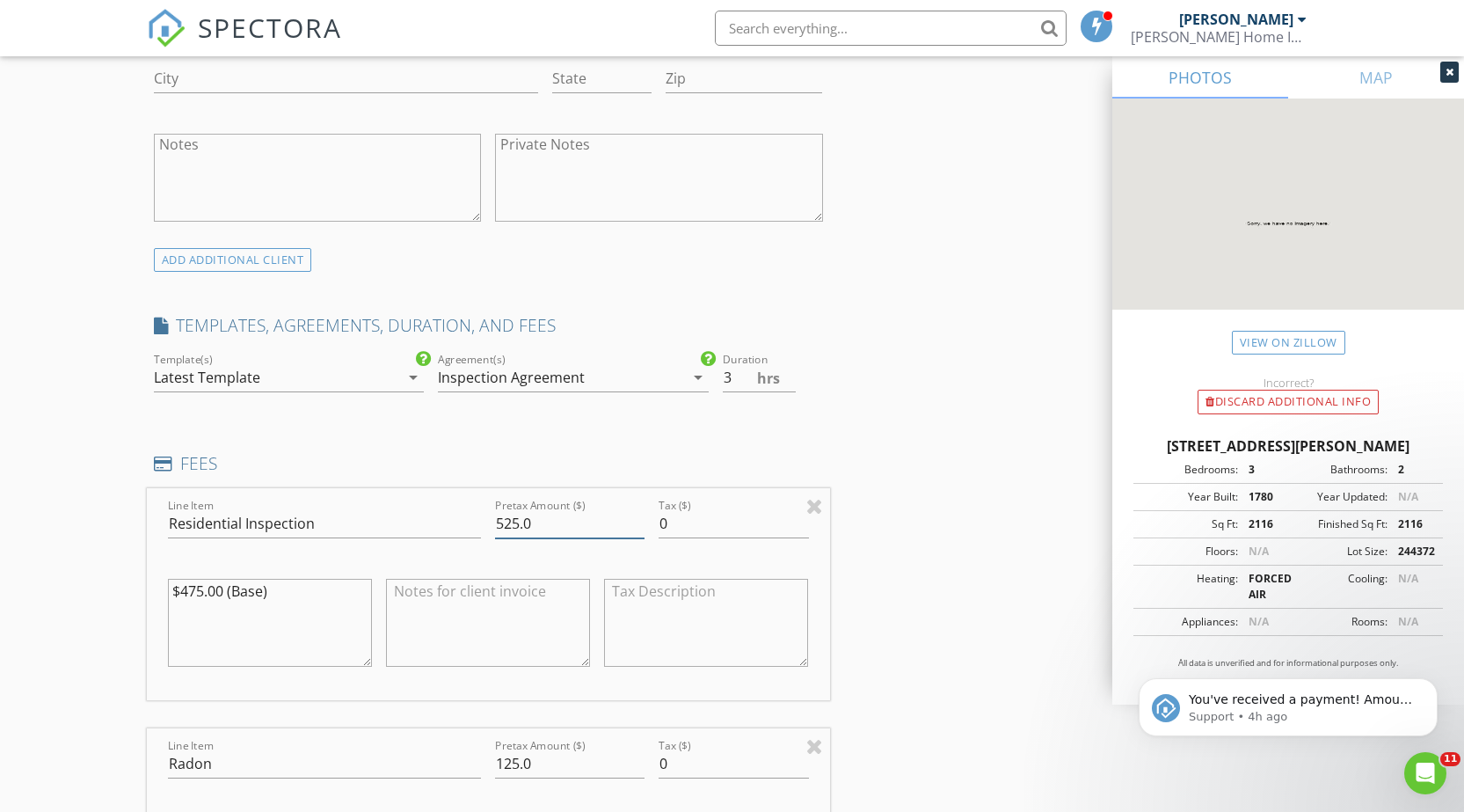
click at [508, 515] on input "525.0" at bounding box center [570, 523] width 149 height 29
type input "475"
click at [357, 371] on div "Latest Template" at bounding box center [277, 377] width 246 height 28
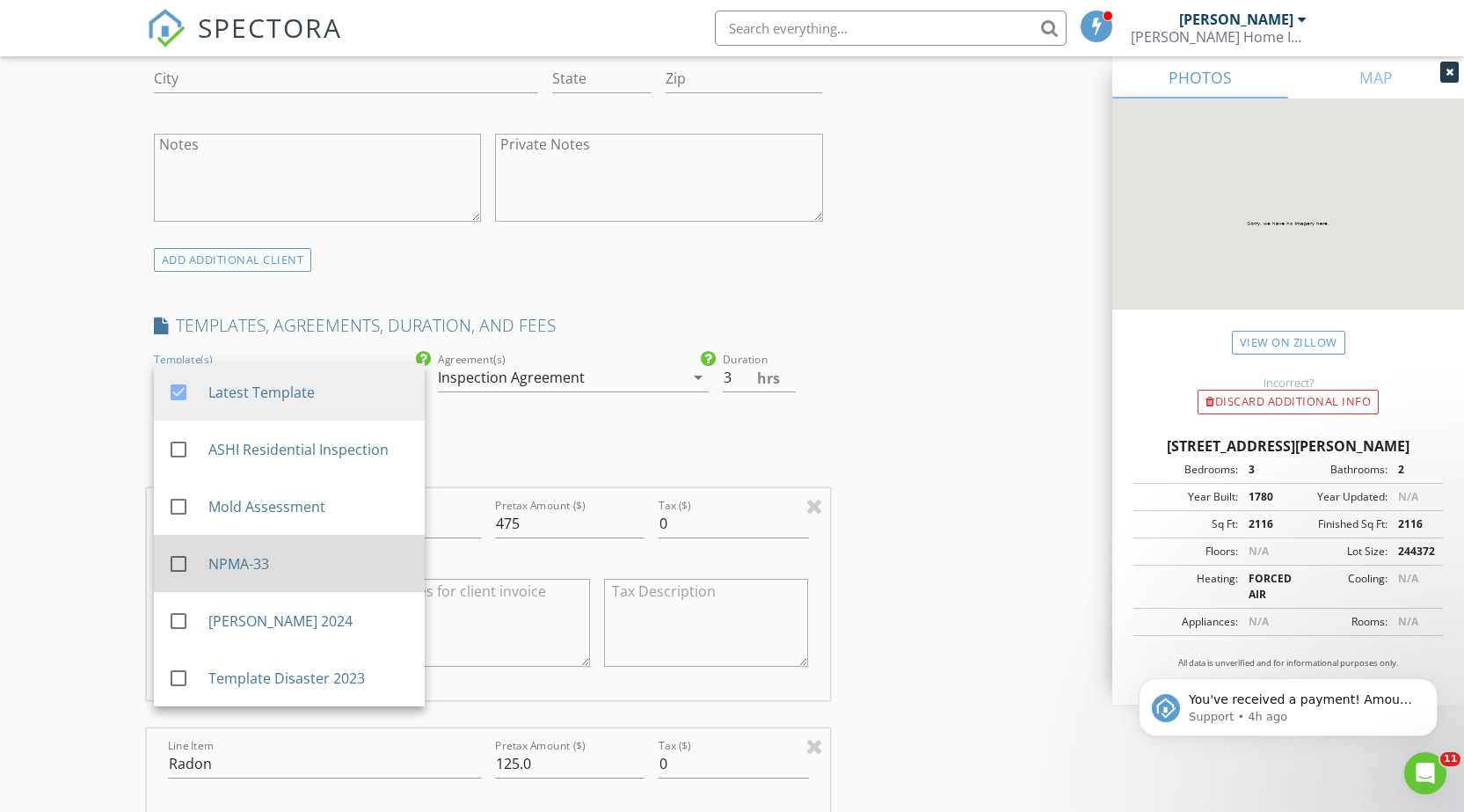
drag, startPoint x: 234, startPoint y: 605, endPoint x: 230, endPoint y: 575, distance: 30.3
click at [233, 606] on div "check_box_outline_blank [PERSON_NAME] 2024" at bounding box center [290, 620] width 243 height 43
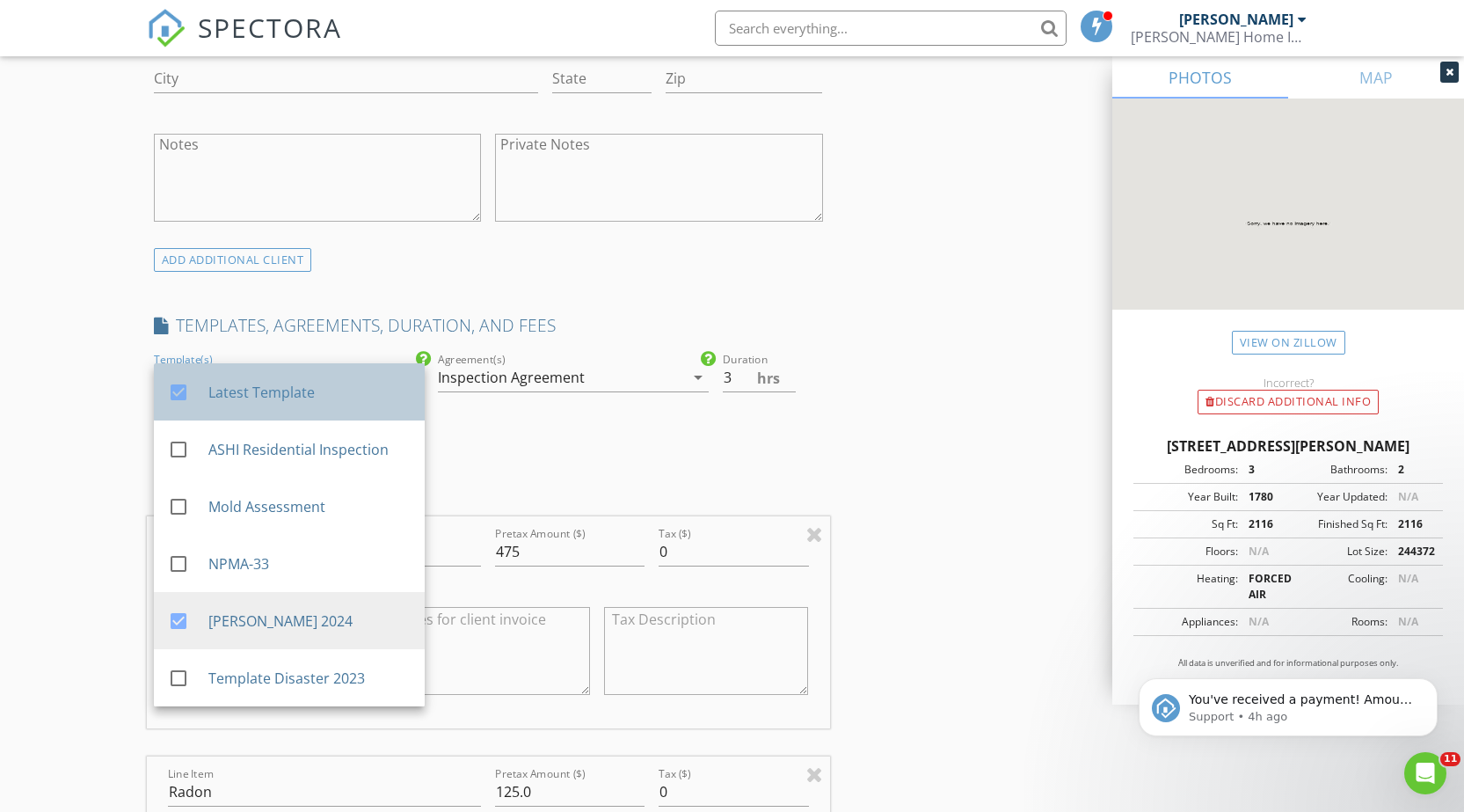
click at [240, 397] on div "Latest Template" at bounding box center [309, 391] width 202 height 21
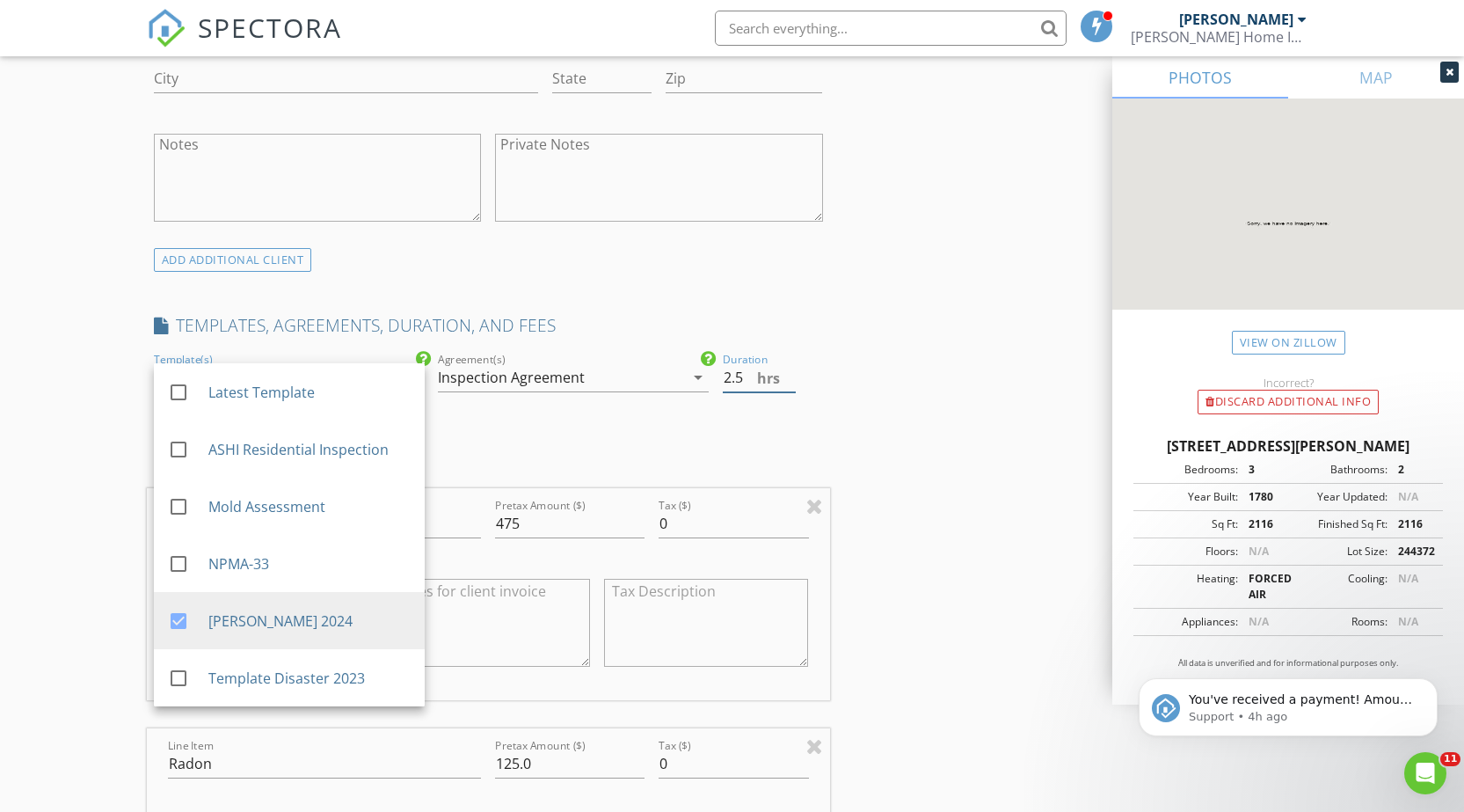
type input "2.5"
click at [789, 383] on input "2.5" at bounding box center [759, 378] width 73 height 29
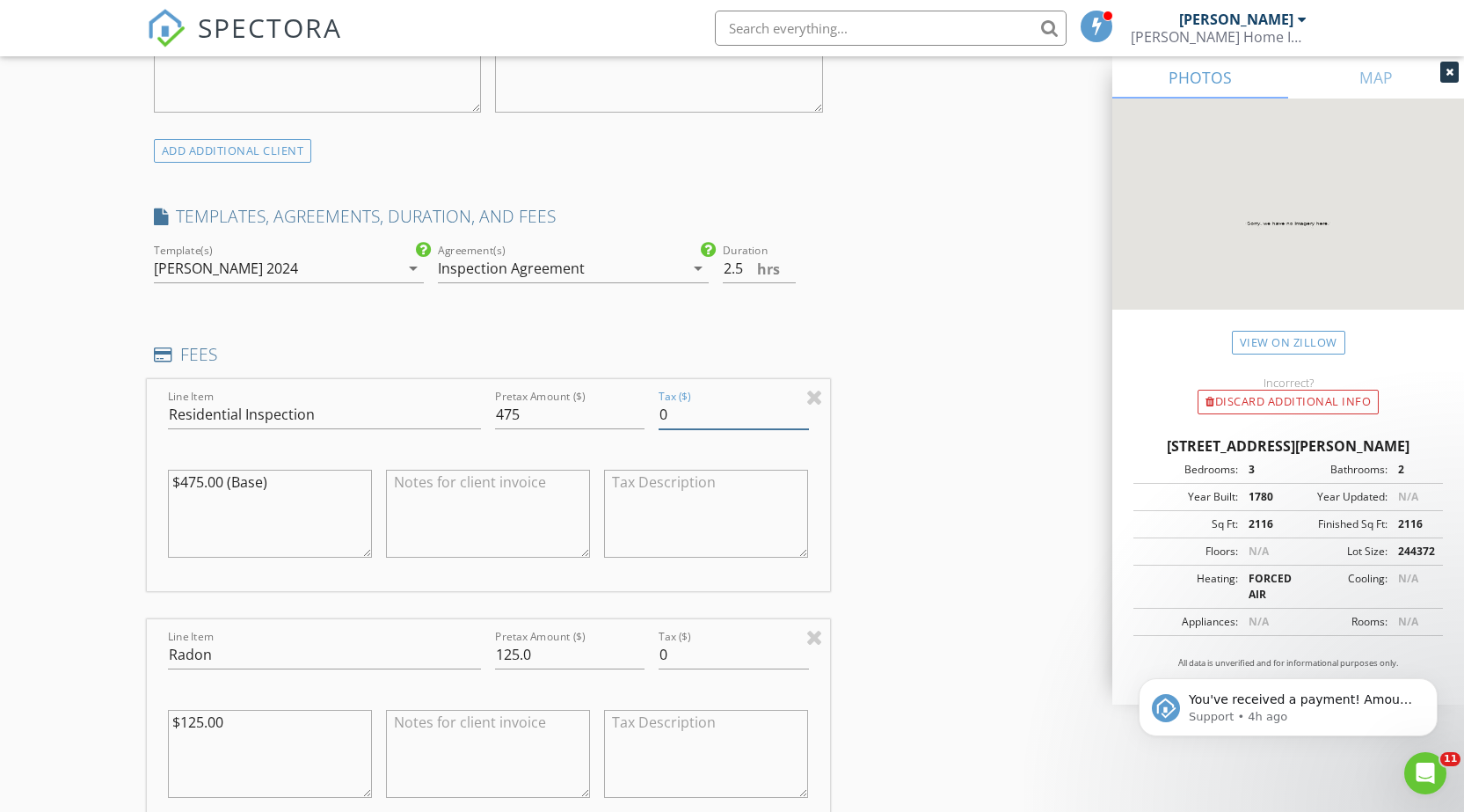
scroll to position [1407, 0]
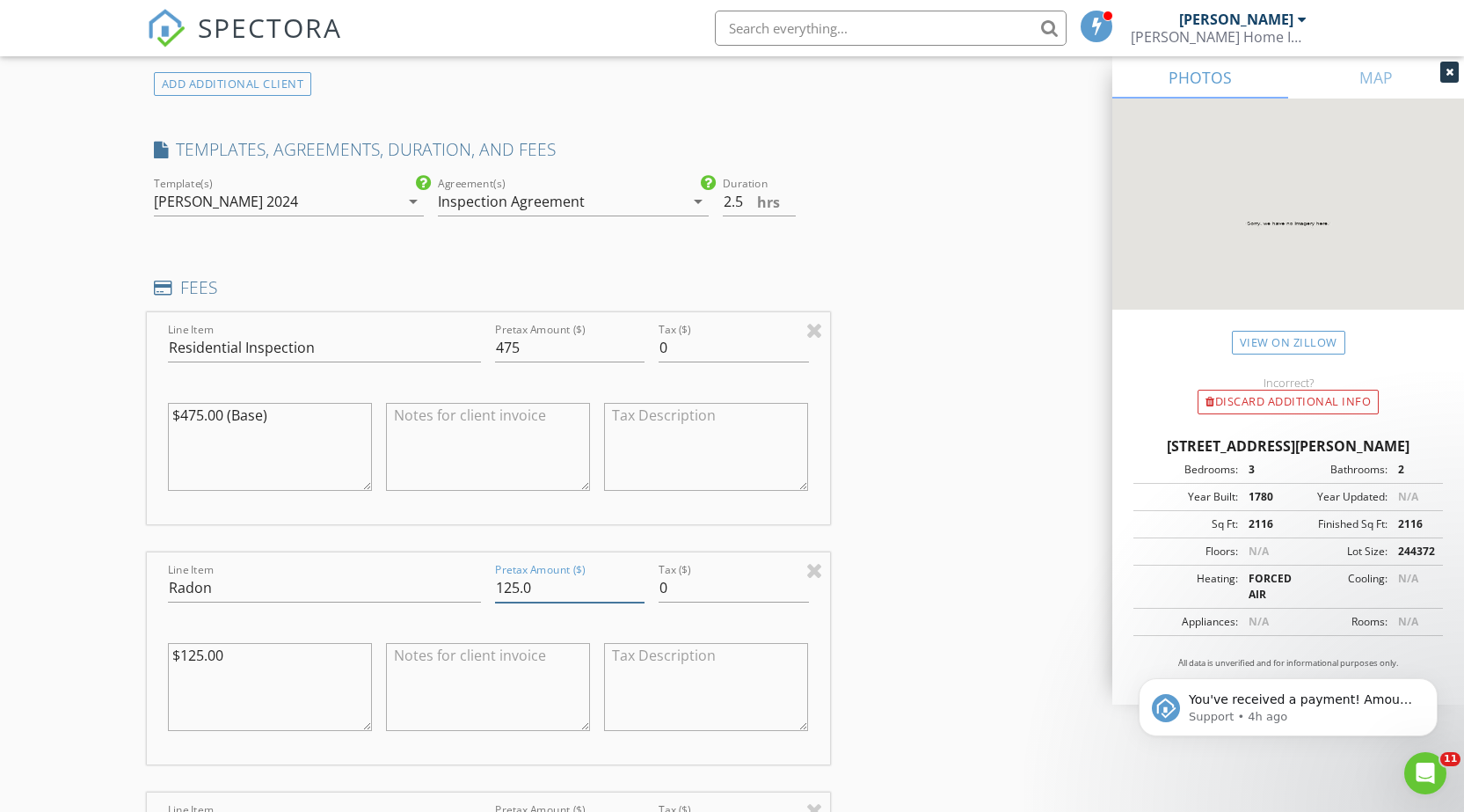
click at [504, 580] on input "125.0" at bounding box center [570, 588] width 149 height 29
click at [503, 581] on input "125.0" at bounding box center [570, 588] width 149 height 29
type input "150"
drag, startPoint x: 189, startPoint y: 652, endPoint x: 373, endPoint y: 645, distance: 184.1
click at [373, 645] on div "$125.00" at bounding box center [270, 688] width 219 height 138
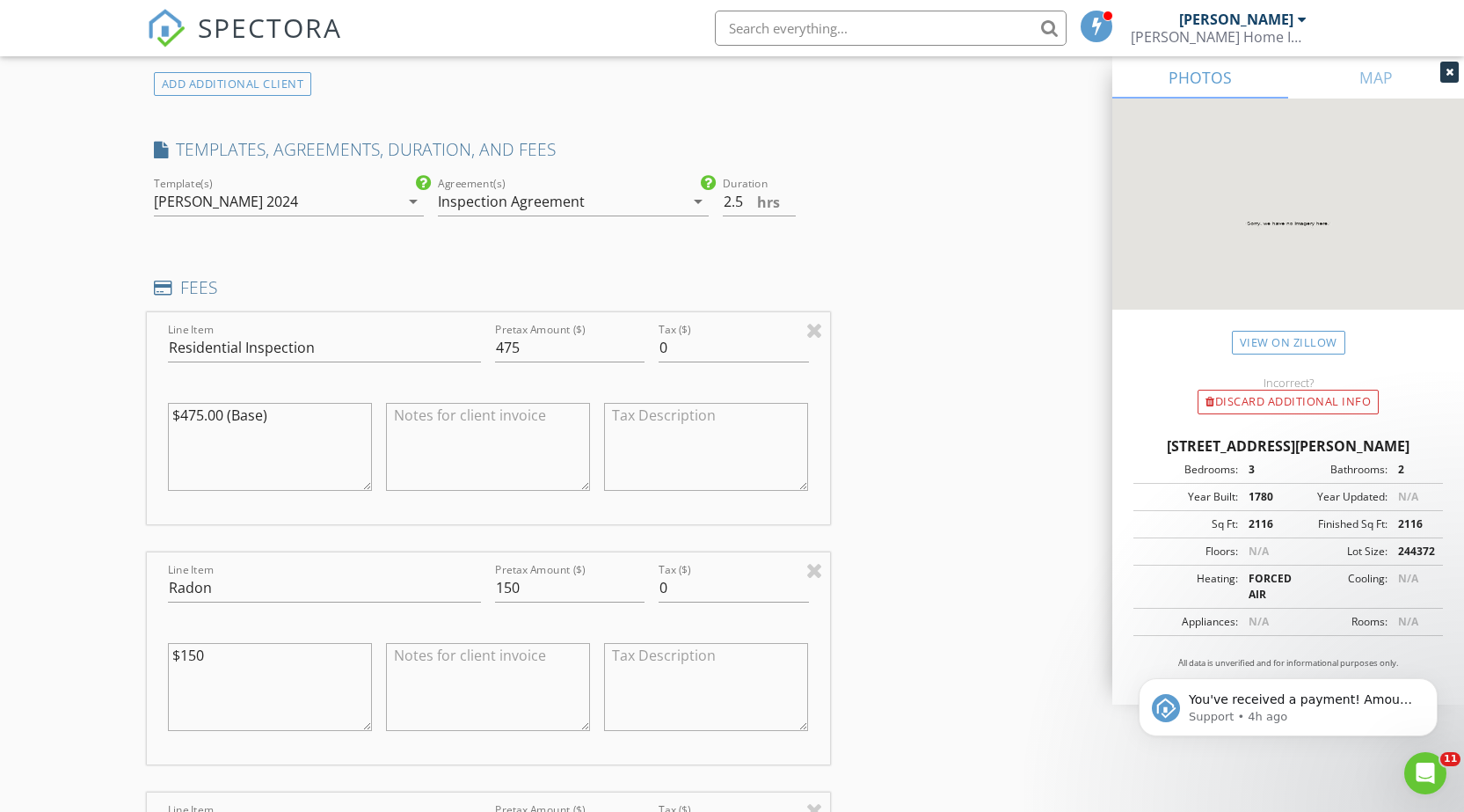
type textarea "$150"
click at [74, 590] on div "New Inspection Click here to use the New Order Form INSPECTOR(S) check_box_outl…" at bounding box center [732, 718] width 1464 height 4044
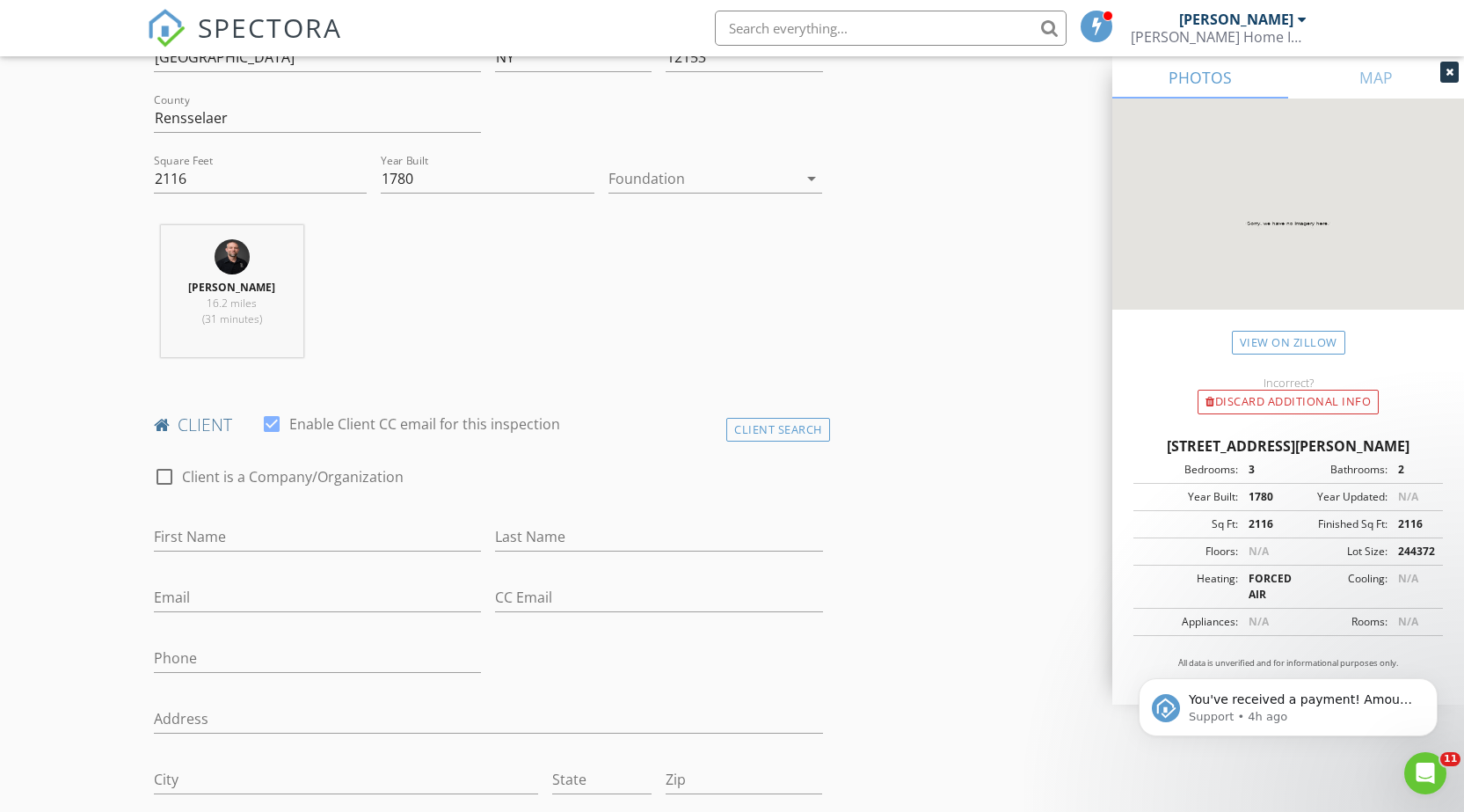
scroll to position [703, 0]
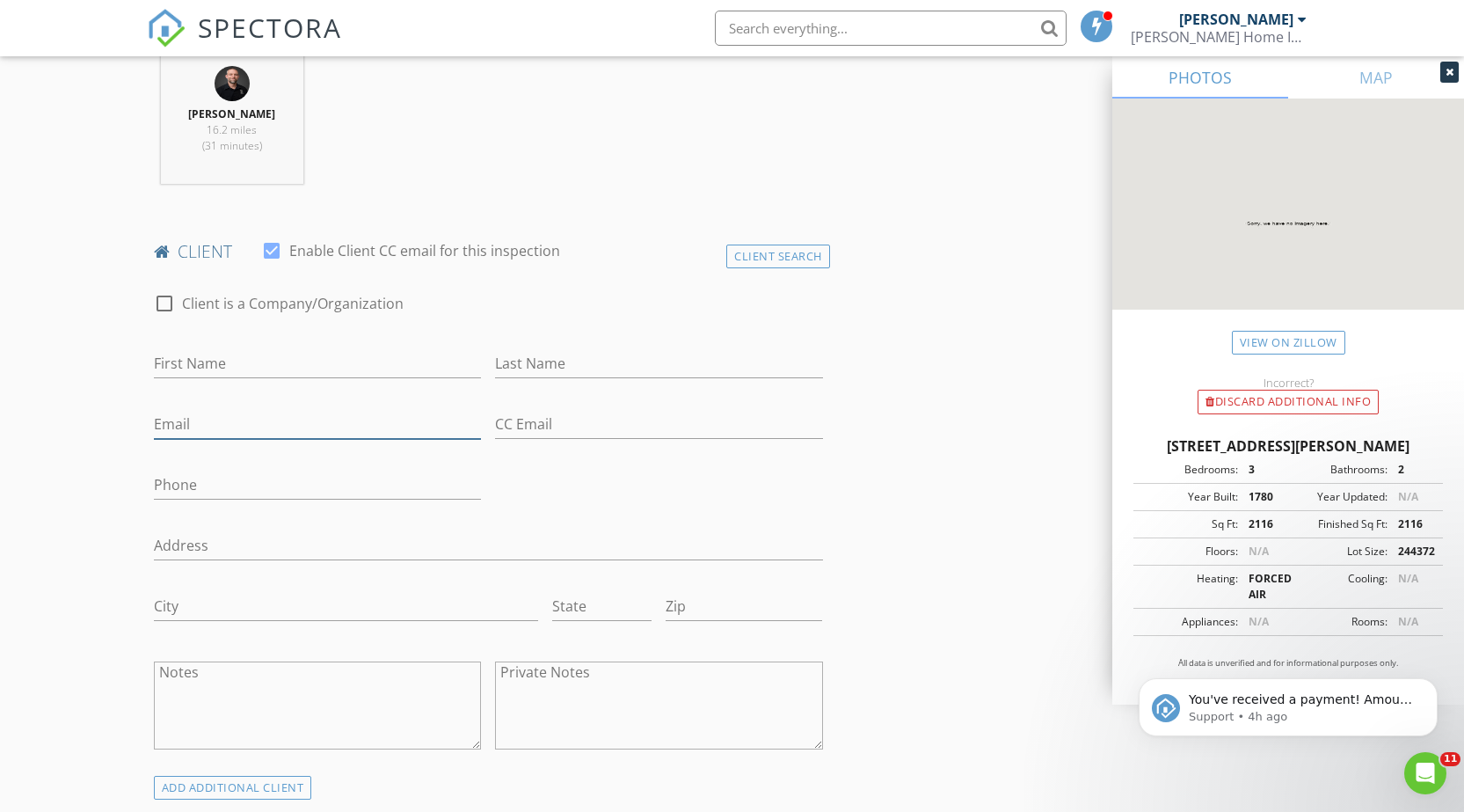
click at [260, 428] on input "Email" at bounding box center [317, 424] width 328 height 29
paste input "[EMAIL_ADDRESS][DOMAIN_NAME]"
type input "[EMAIL_ADDRESS][DOMAIN_NAME]"
click at [180, 487] on input "Phone" at bounding box center [317, 485] width 328 height 29
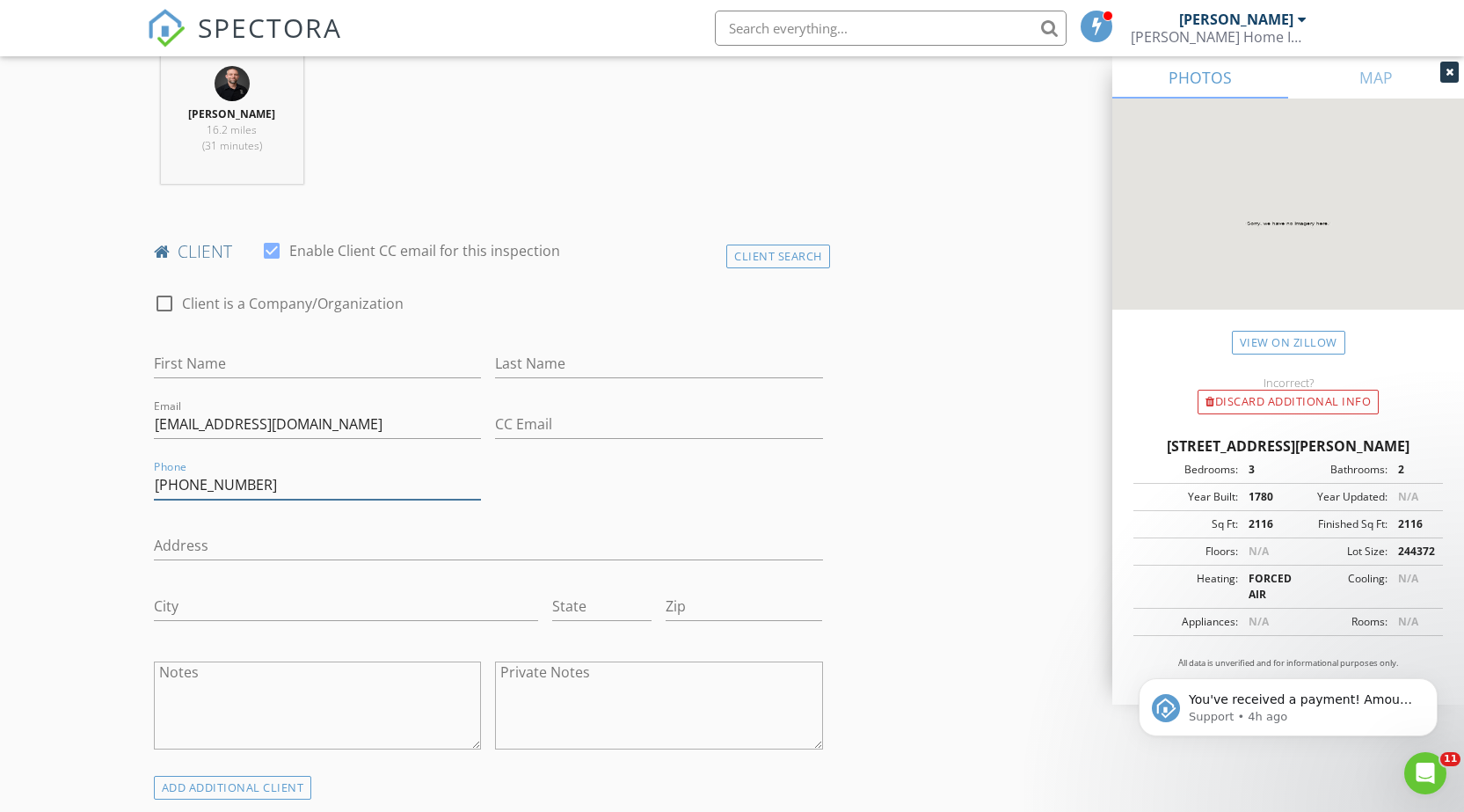
type input "[PHONE_NUMBER]"
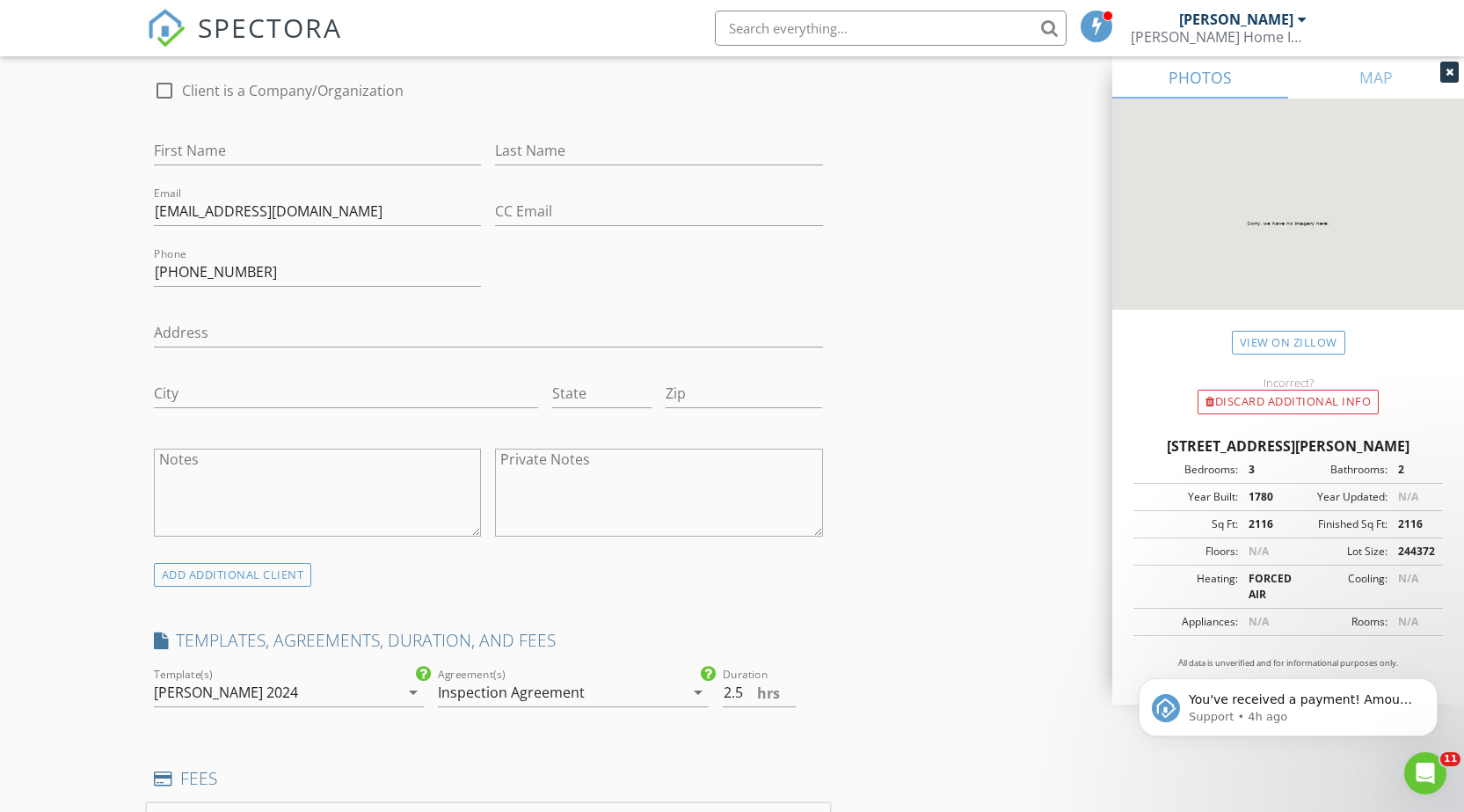
scroll to position [968, 0]
